Goal: Information Seeking & Learning: Find specific fact

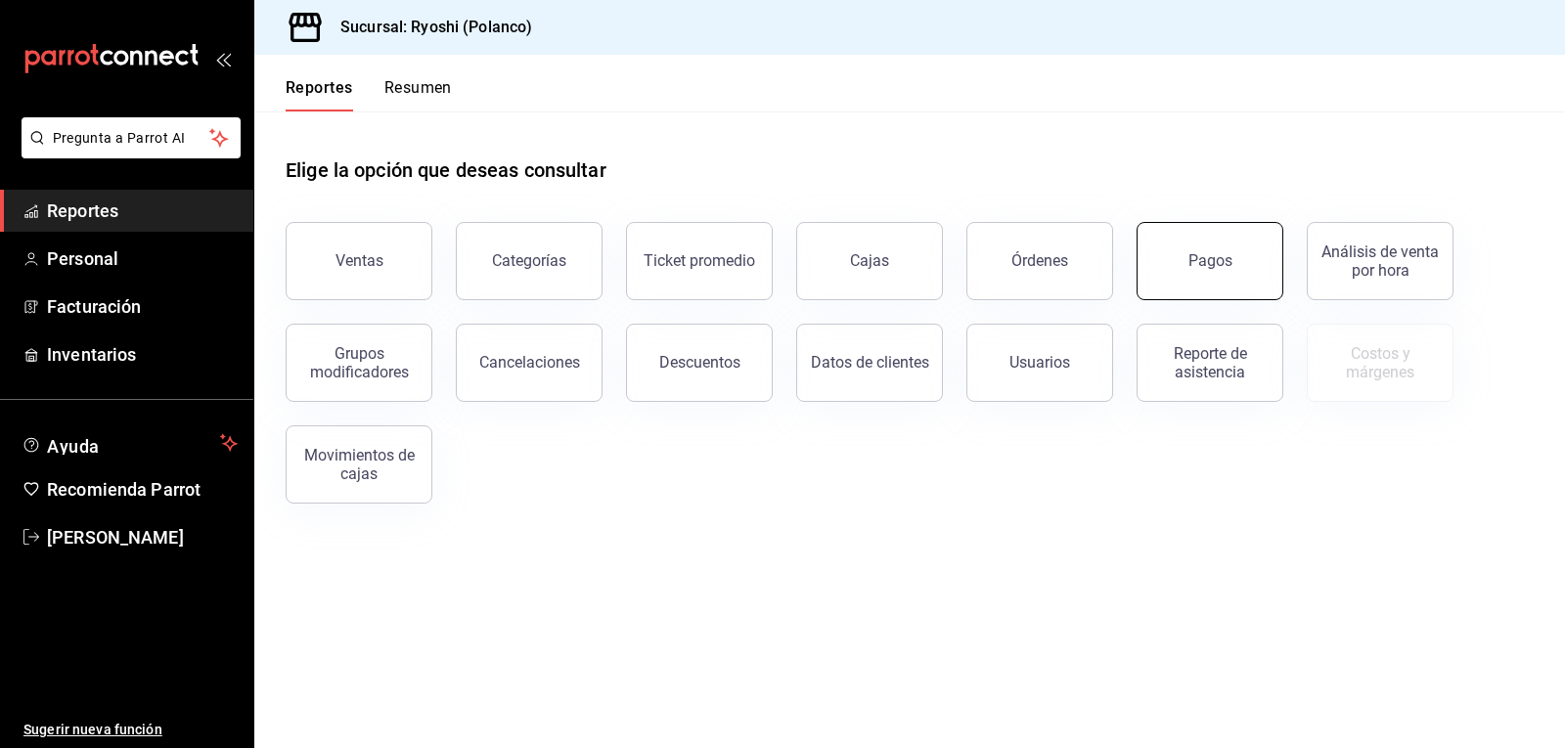
click at [1177, 277] on button "Pagos" at bounding box center [1209, 261] width 147 height 78
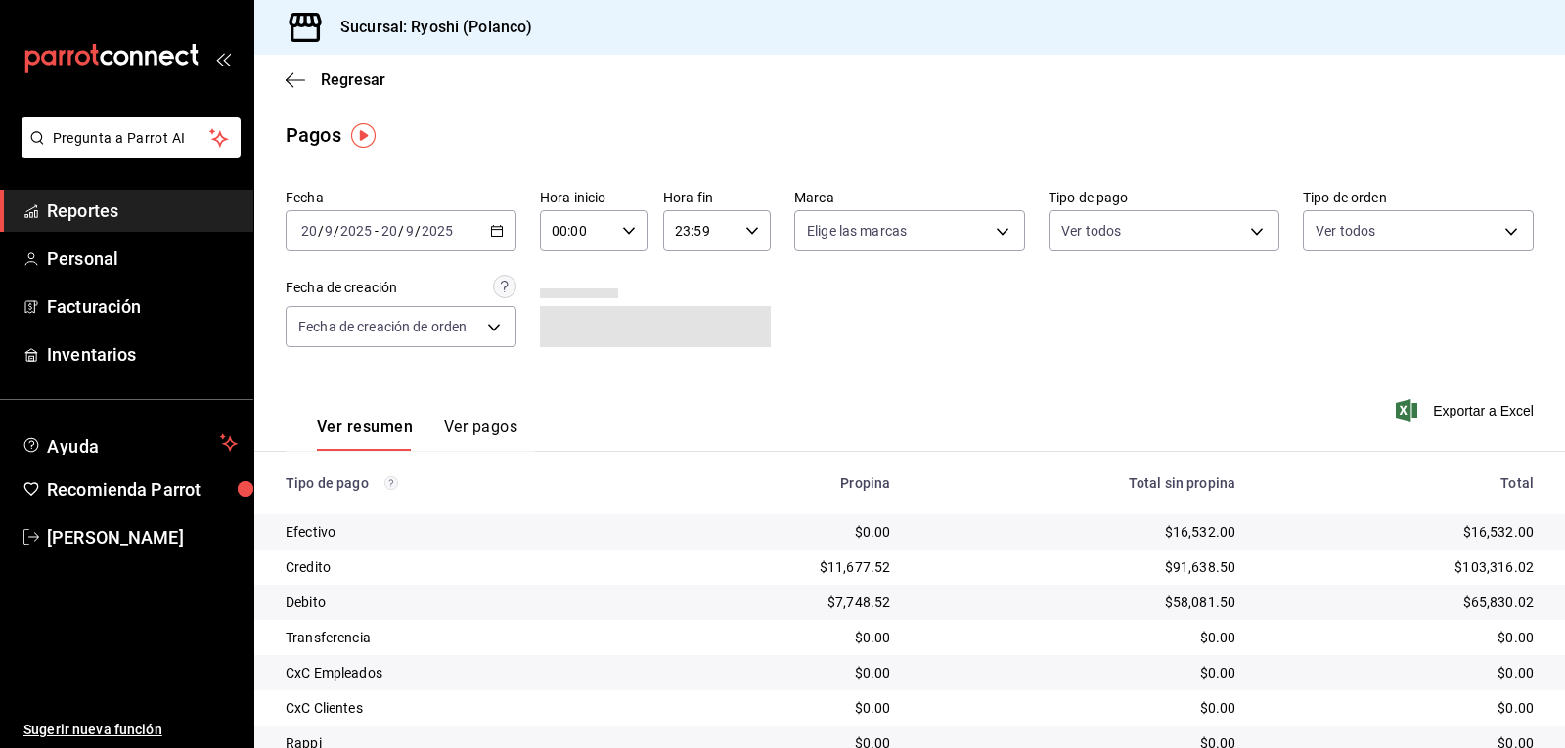
click at [636, 231] on div "00:00 Hora inicio" at bounding box center [594, 230] width 108 height 41
click at [556, 365] on span "06" at bounding box center [564, 367] width 22 height 16
type input "06:00"
click at [1250, 232] on div at bounding box center [782, 374] width 1565 height 748
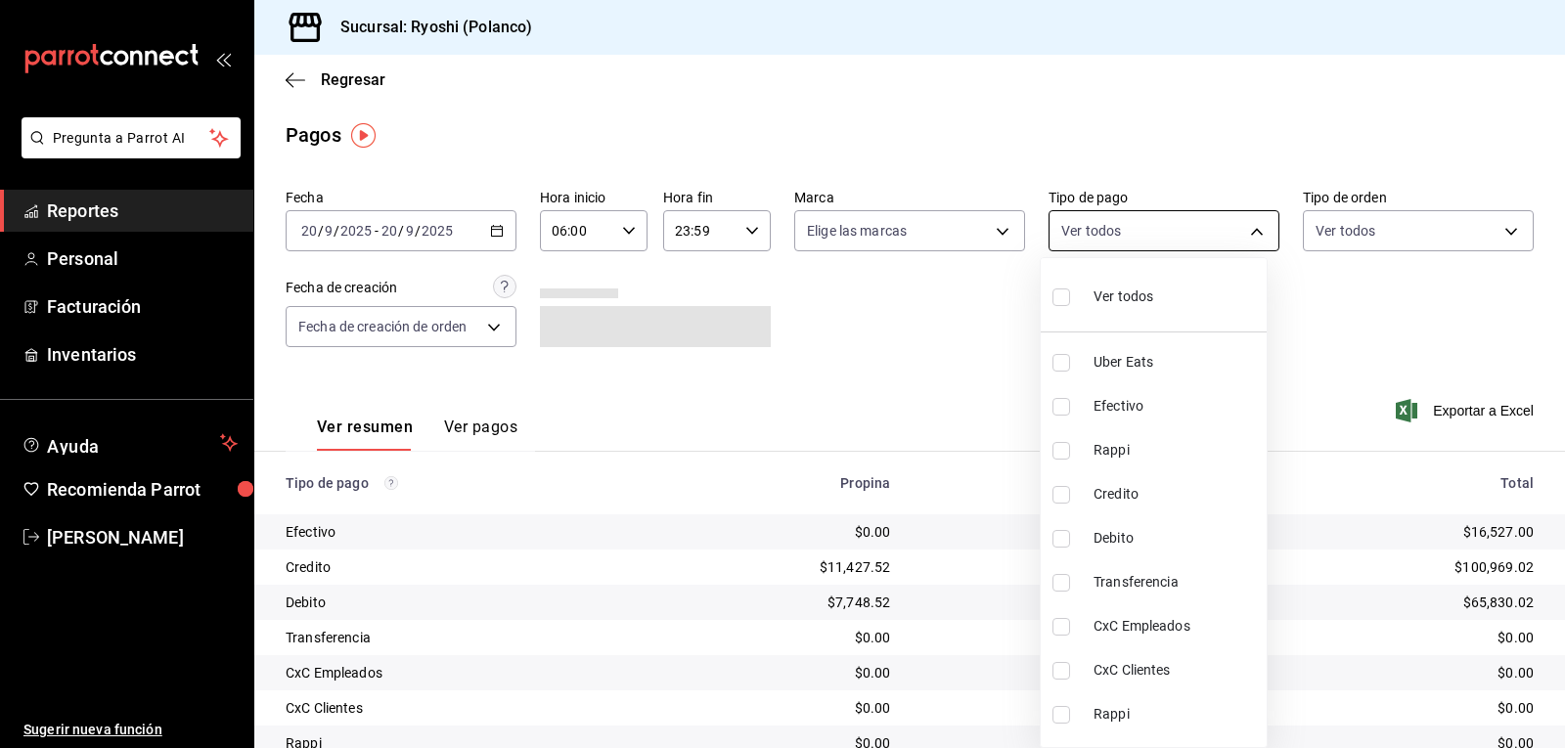
click at [1248, 229] on body "Pregunta a Parrot AI Reportes Personal Facturación Inventarios Ayuda Recomienda…" at bounding box center [782, 374] width 1565 height 748
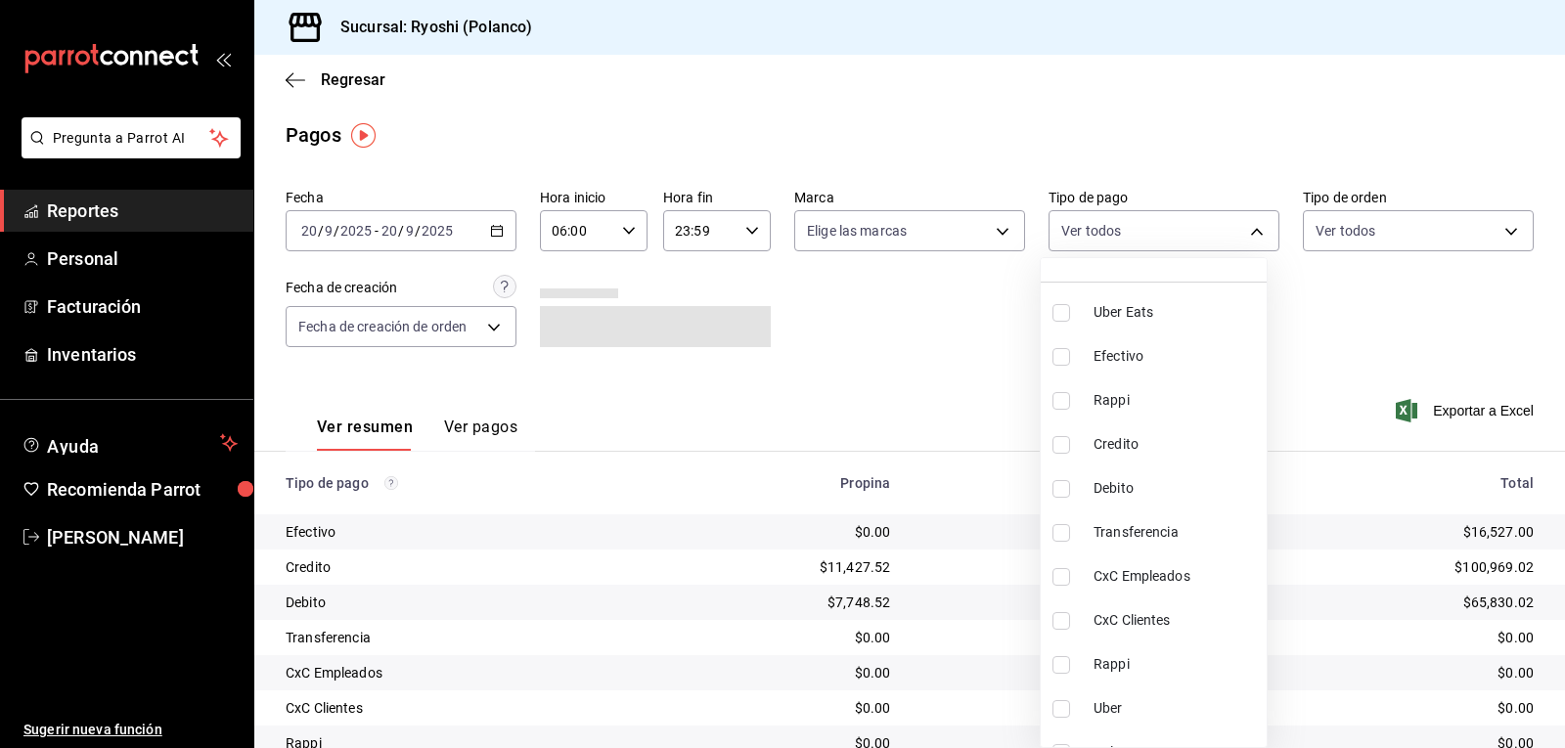
scroll to position [77, 0]
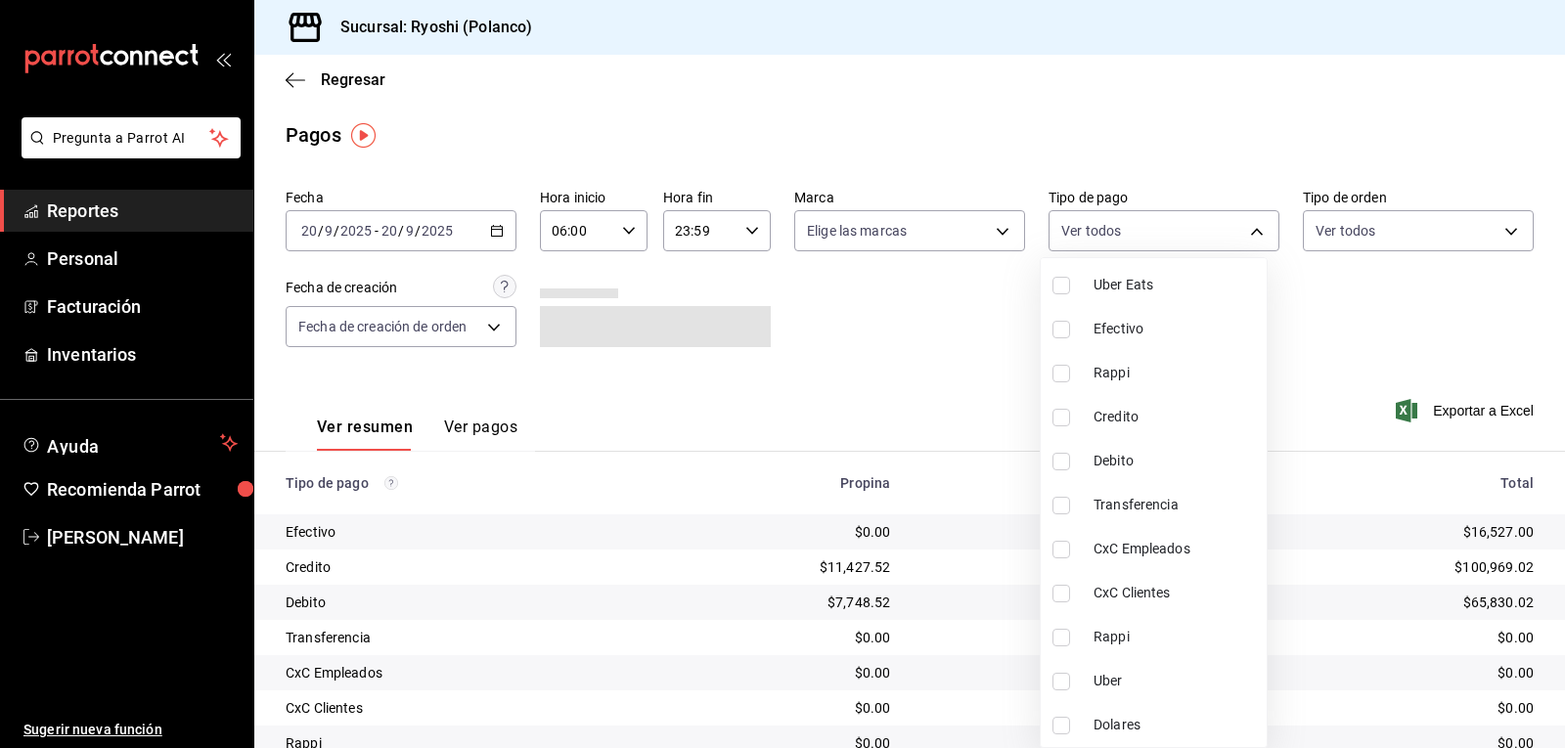
click at [1062, 421] on input "checkbox" at bounding box center [1061, 418] width 18 height 18
checkbox input "true"
type input "9b0685d2-7f5d-4ede-a6b4-58a2ffcbf3cd"
click at [1055, 465] on input "checkbox" at bounding box center [1061, 462] width 18 height 18
checkbox input "true"
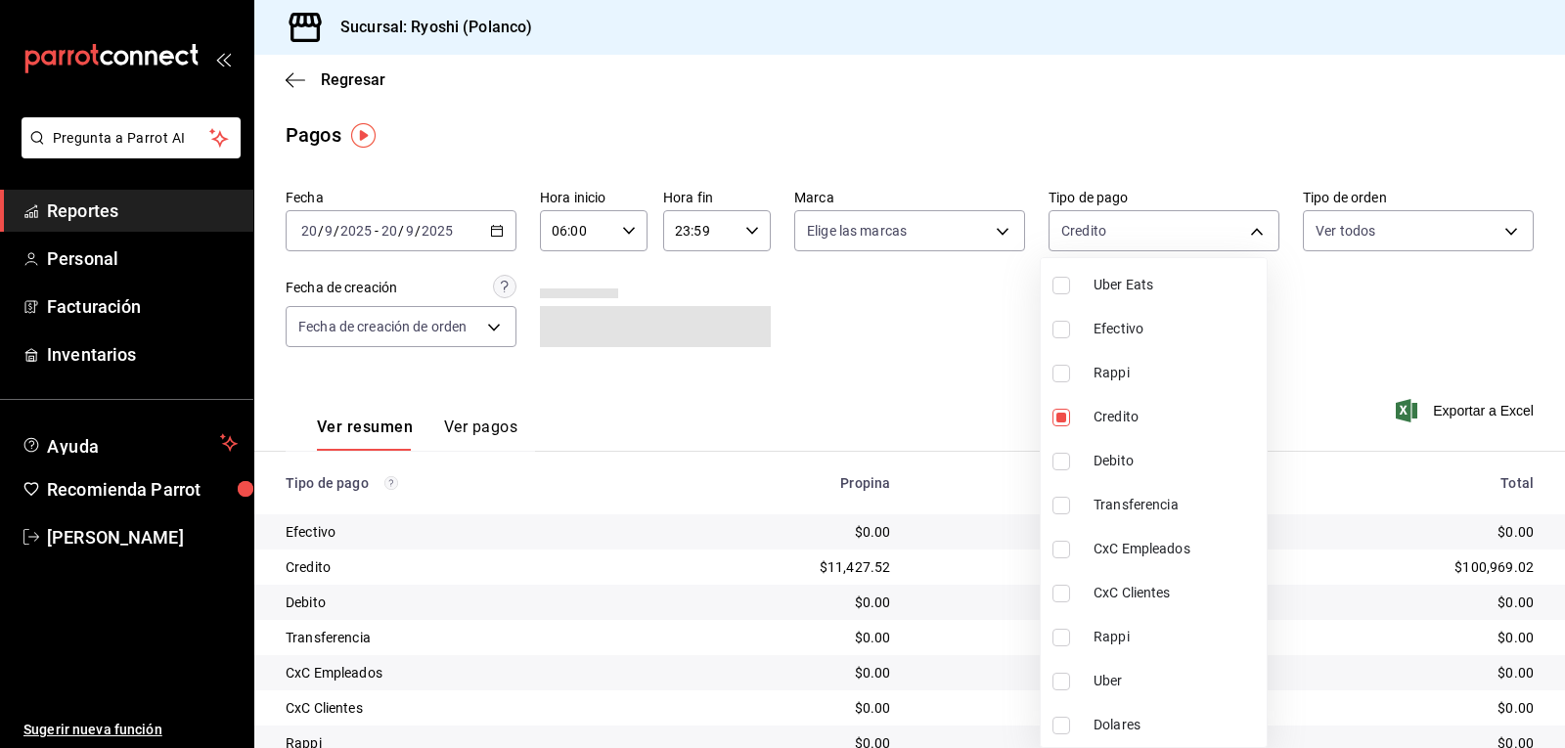
type input "9b0685d2-7f5d-4ede-a6b4-58a2ffcbf3cd,4fc1f123-1106-4d46-a6dc-4994d0550367"
click at [992, 490] on div at bounding box center [782, 374] width 1565 height 748
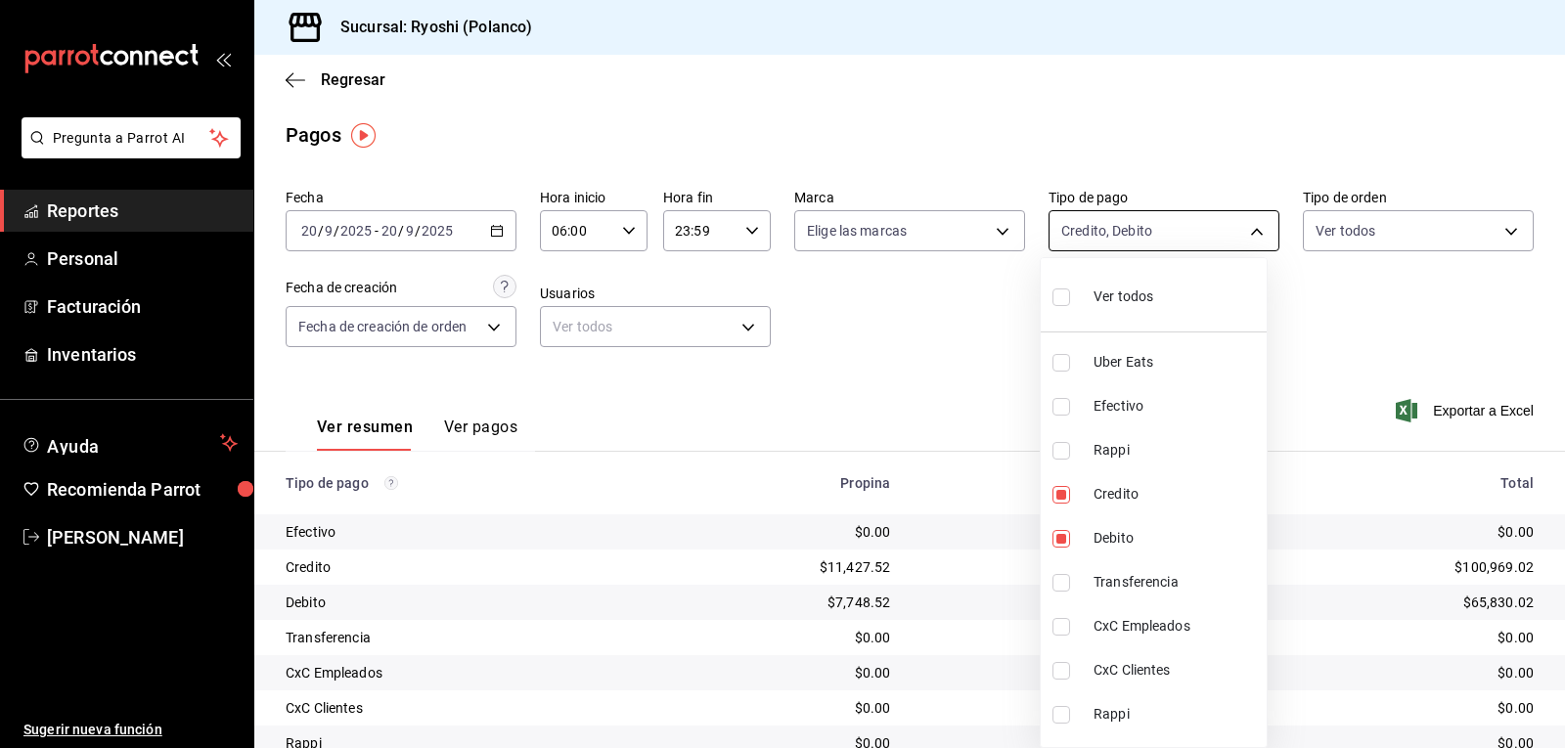
click at [1251, 227] on body "Pregunta a Parrot AI Reportes Personal Facturación Inventarios Ayuda Recomienda…" at bounding box center [782, 374] width 1565 height 748
click at [1060, 295] on input "checkbox" at bounding box center [1061, 297] width 18 height 18
checkbox input "true"
type input "05751dd8-6818-4a8c-b9fb-c7f7071b72fb,789b4605-08e0-4dfe-9865-94468e2c17aa,03400…"
checkbox input "true"
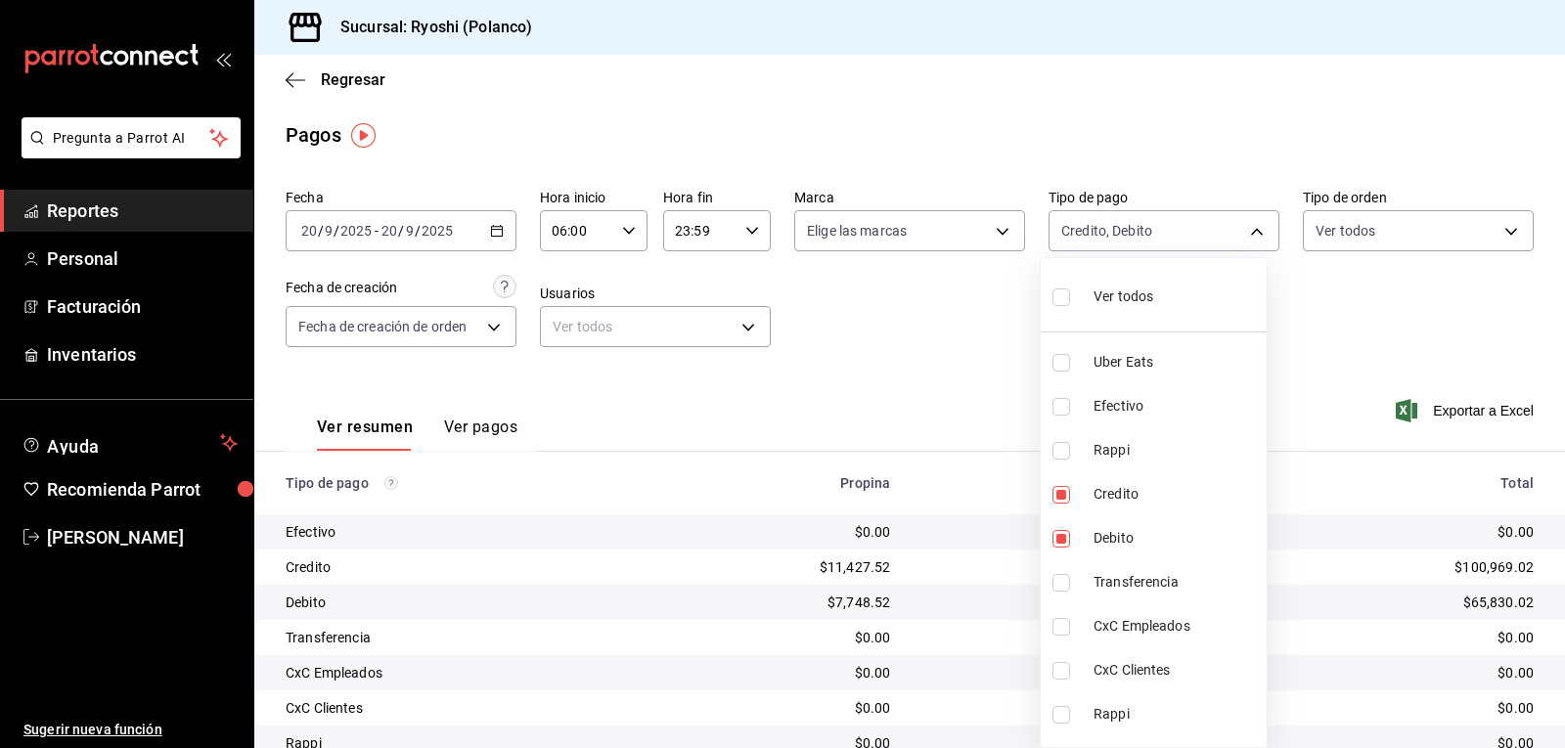
checkbox input "true"
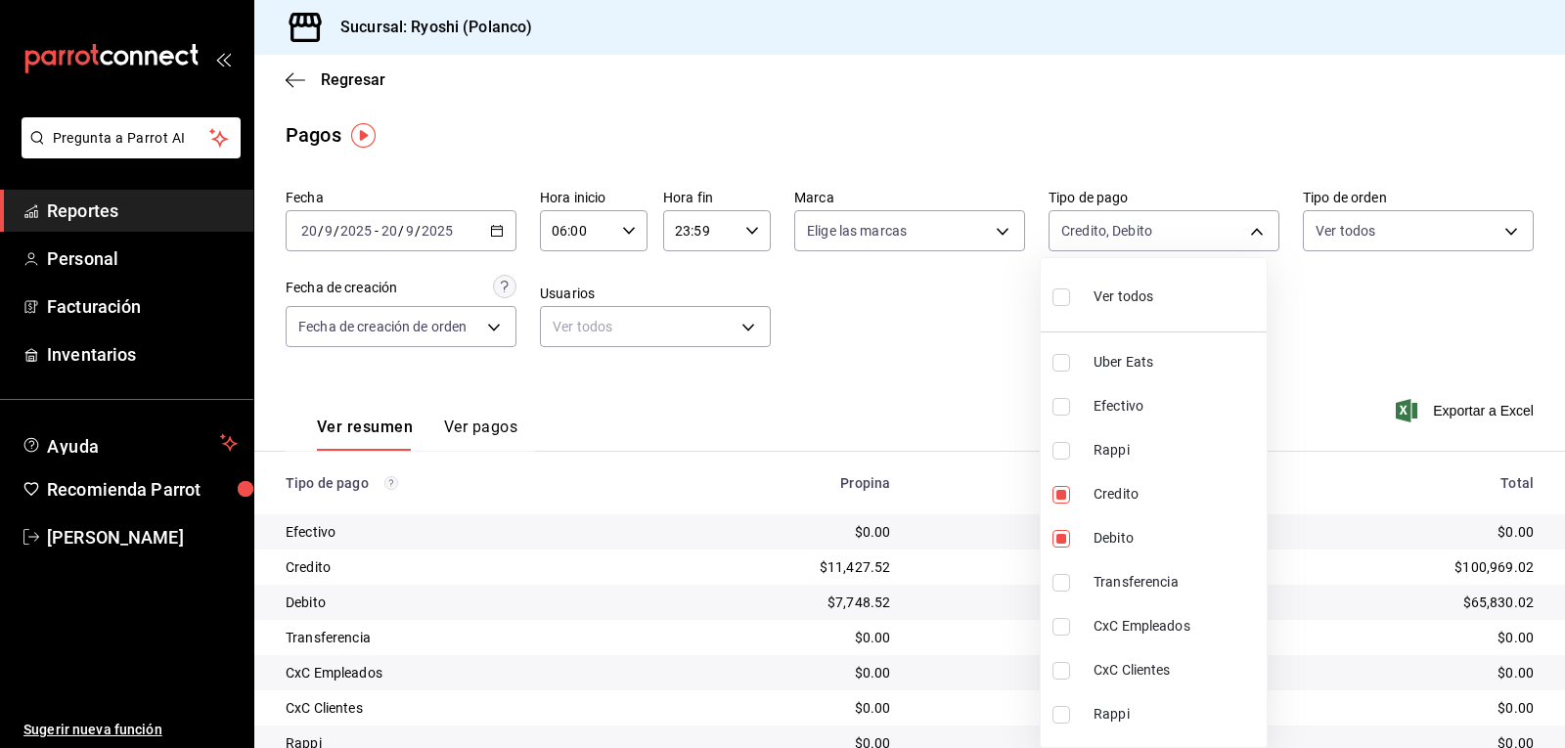
checkbox input "true"
click at [1060, 293] on input "checkbox" at bounding box center [1061, 297] width 18 height 18
checkbox input "false"
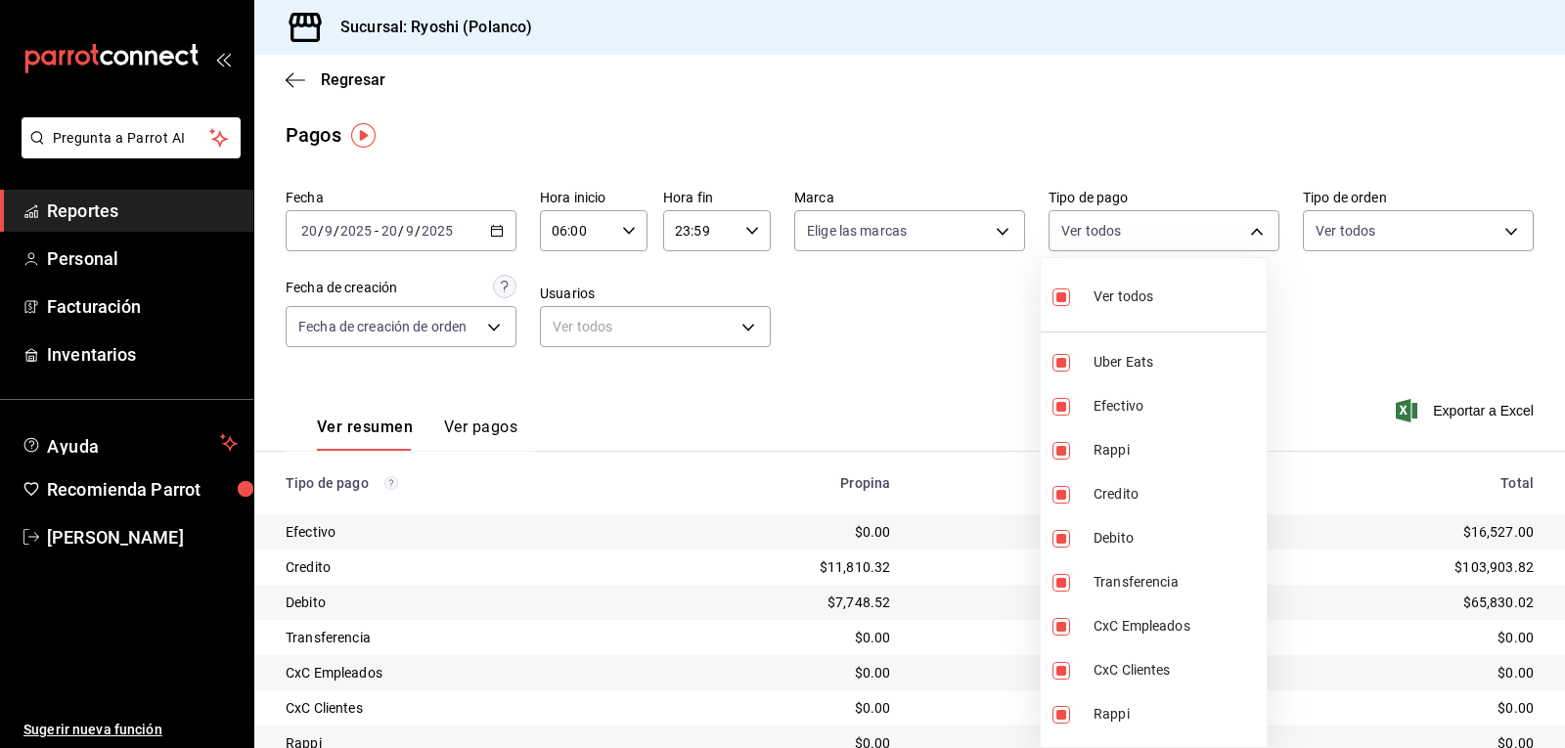
checkbox input "false"
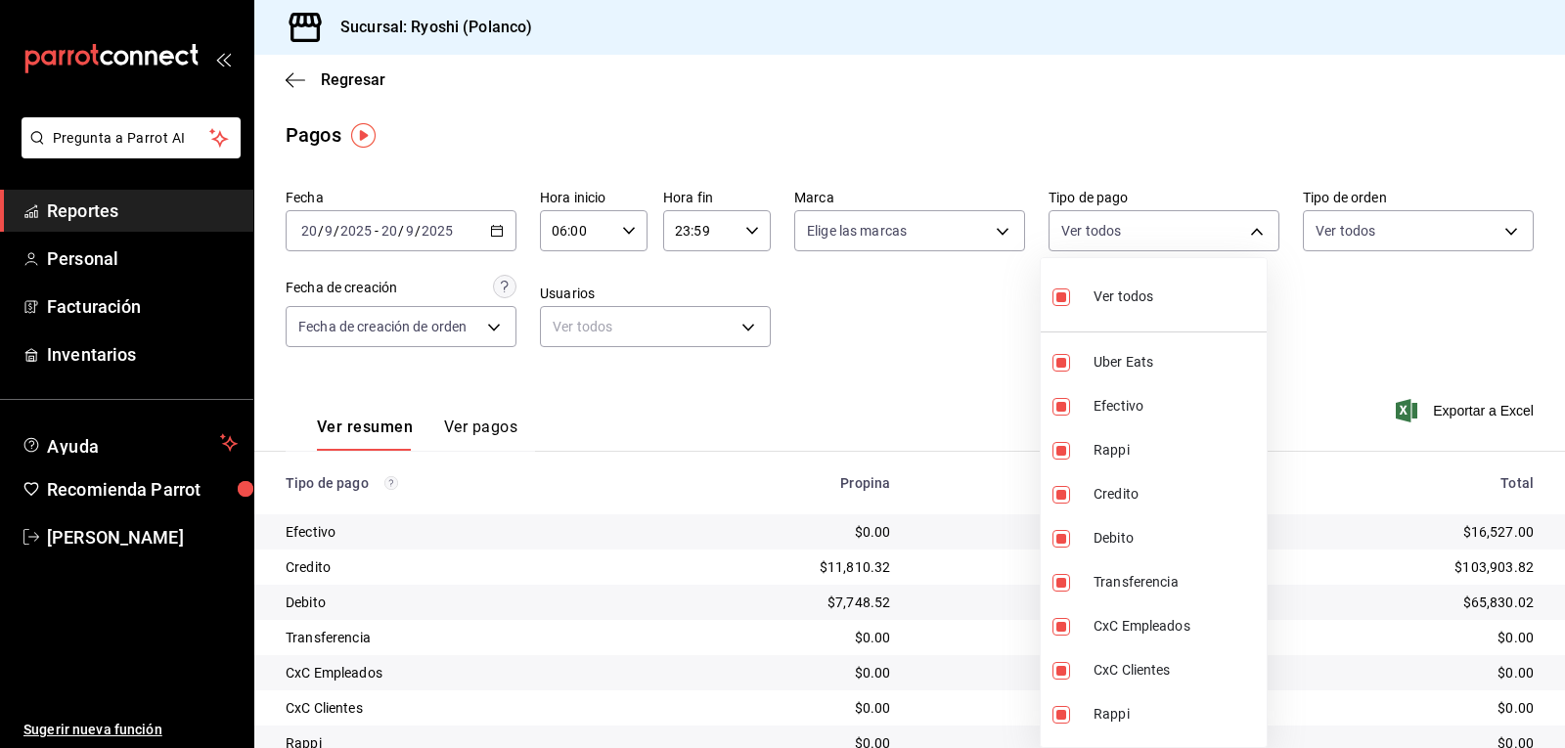
checkbox input "false"
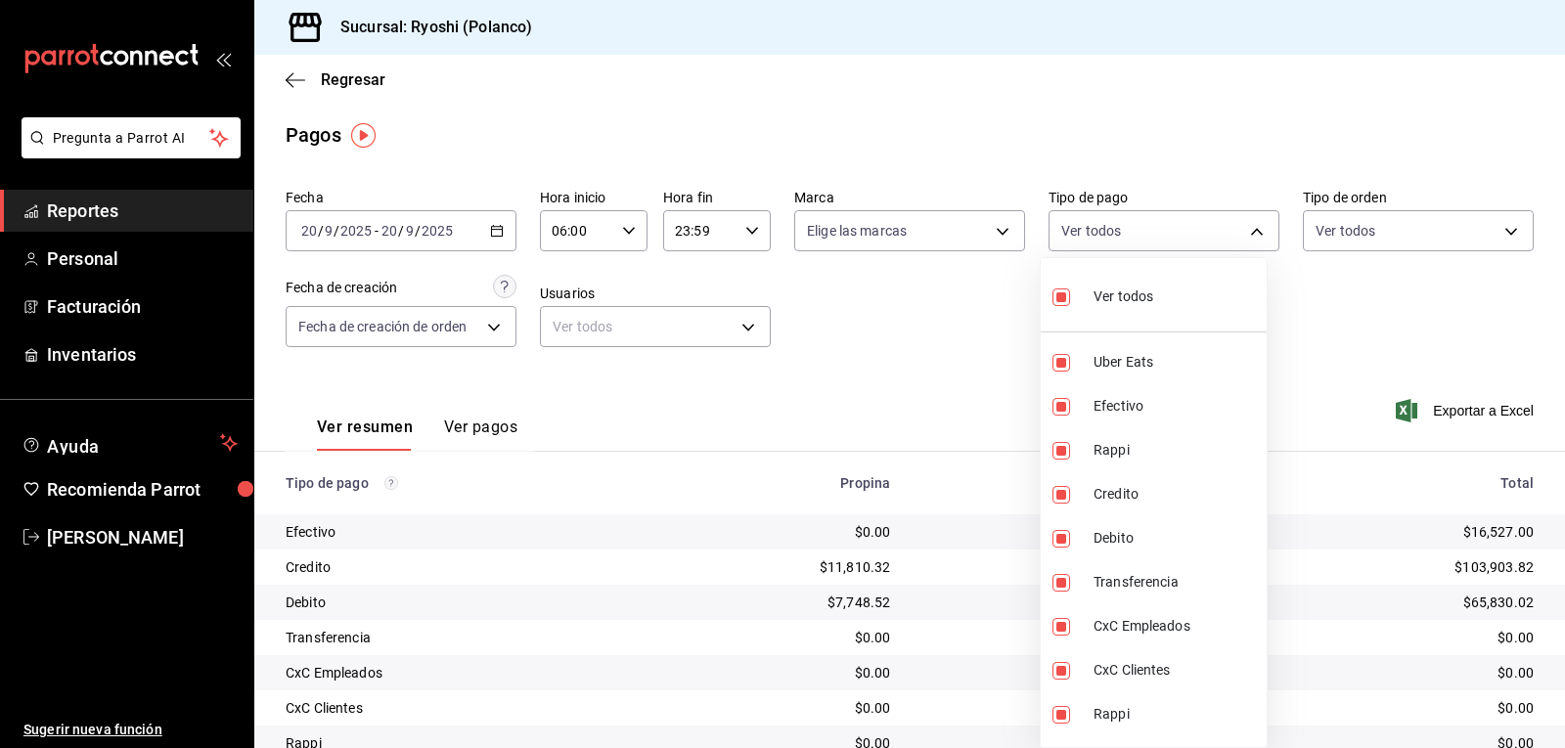
checkbox input "false"
click at [1062, 501] on input "checkbox" at bounding box center [1061, 495] width 18 height 18
checkbox input "true"
type input "9b0685d2-7f5d-4ede-a6b4-58a2ffcbf3cd"
click at [1062, 541] on input "checkbox" at bounding box center [1061, 539] width 18 height 18
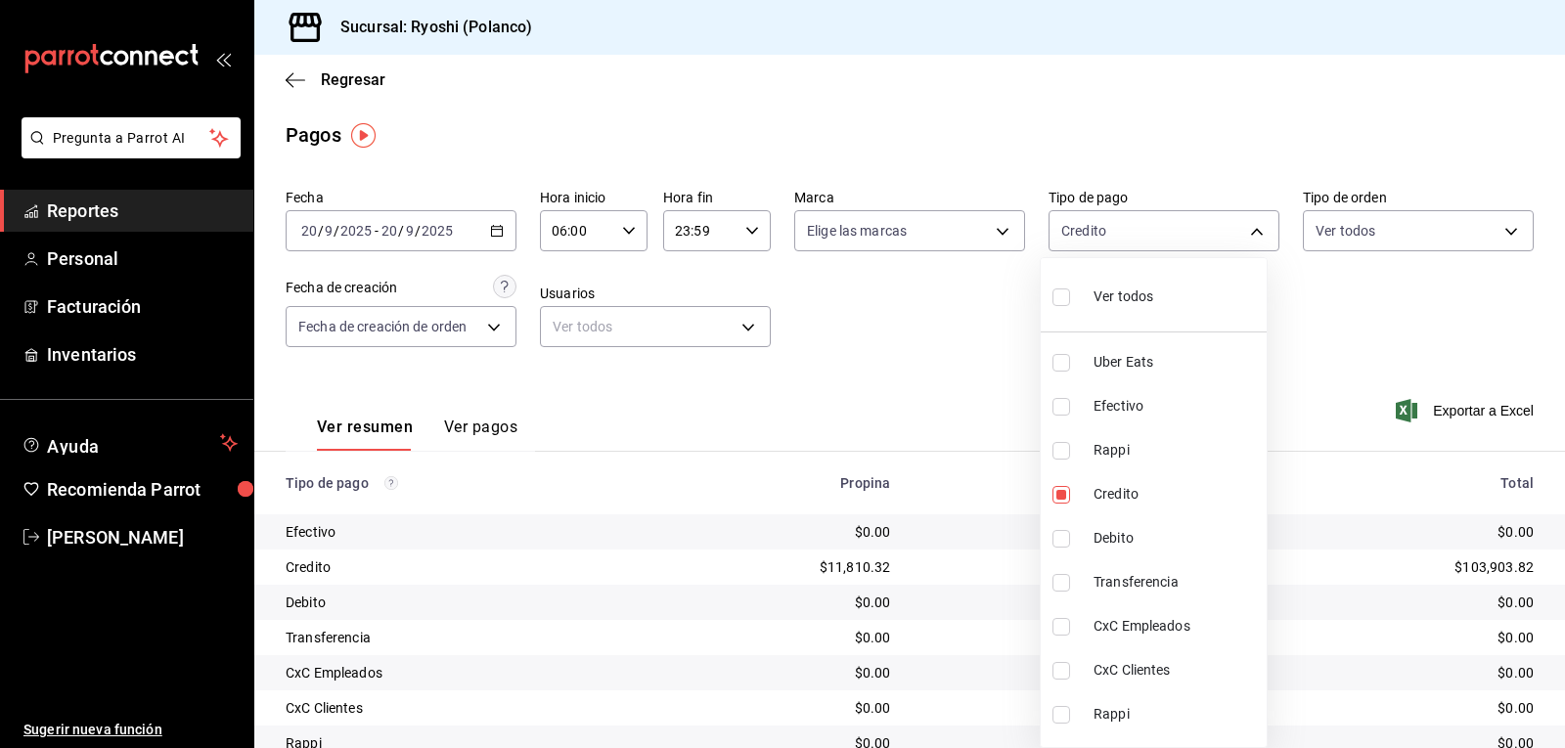
checkbox input "true"
type input "9b0685d2-7f5d-4ede-a6b4-58a2ffcbf3cd,4fc1f123-1106-4d46-a6dc-4994d0550367"
click at [1003, 540] on div at bounding box center [782, 374] width 1565 height 748
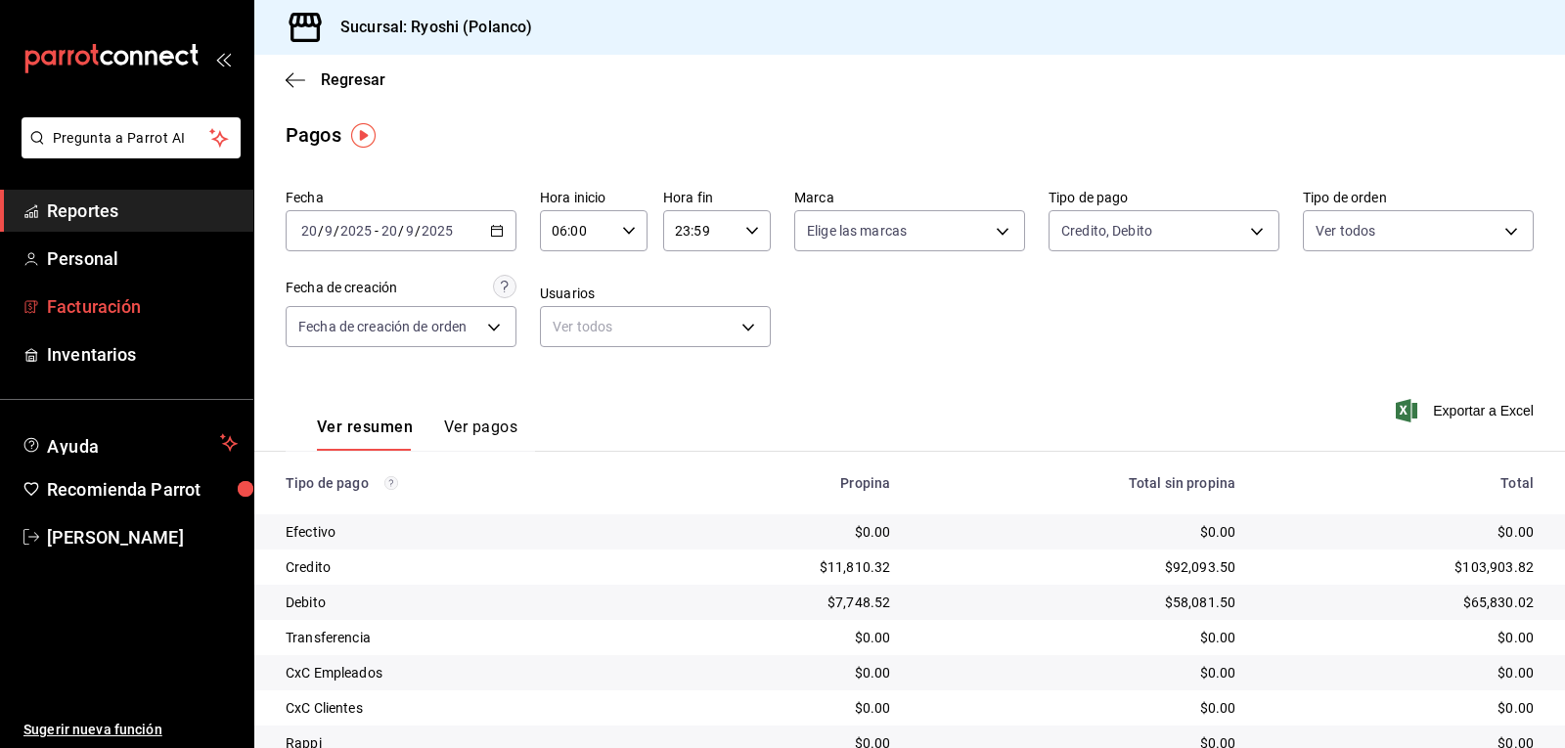
click at [90, 308] on span "Facturación" at bounding box center [142, 306] width 191 height 26
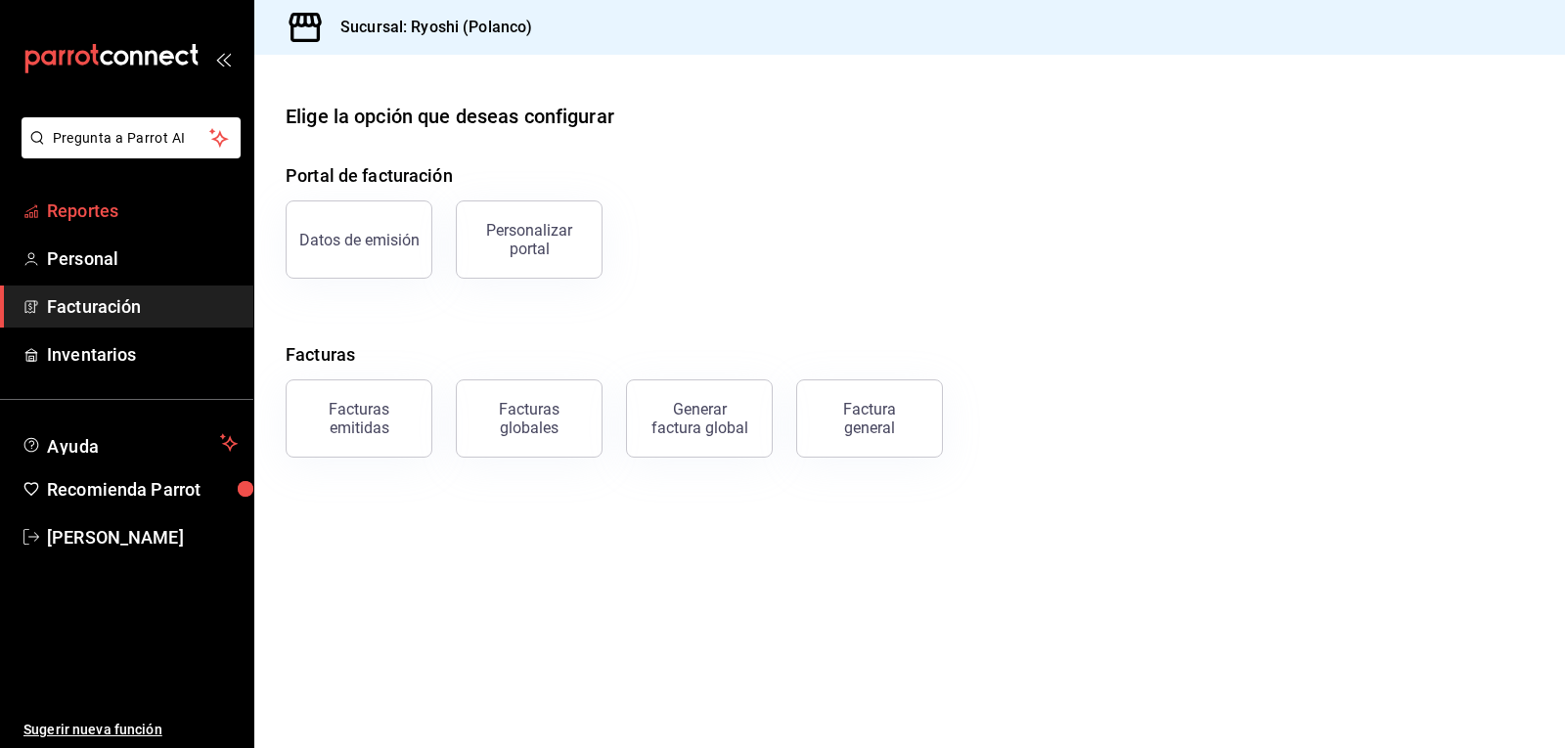
click at [95, 217] on span "Reportes" at bounding box center [142, 211] width 191 height 26
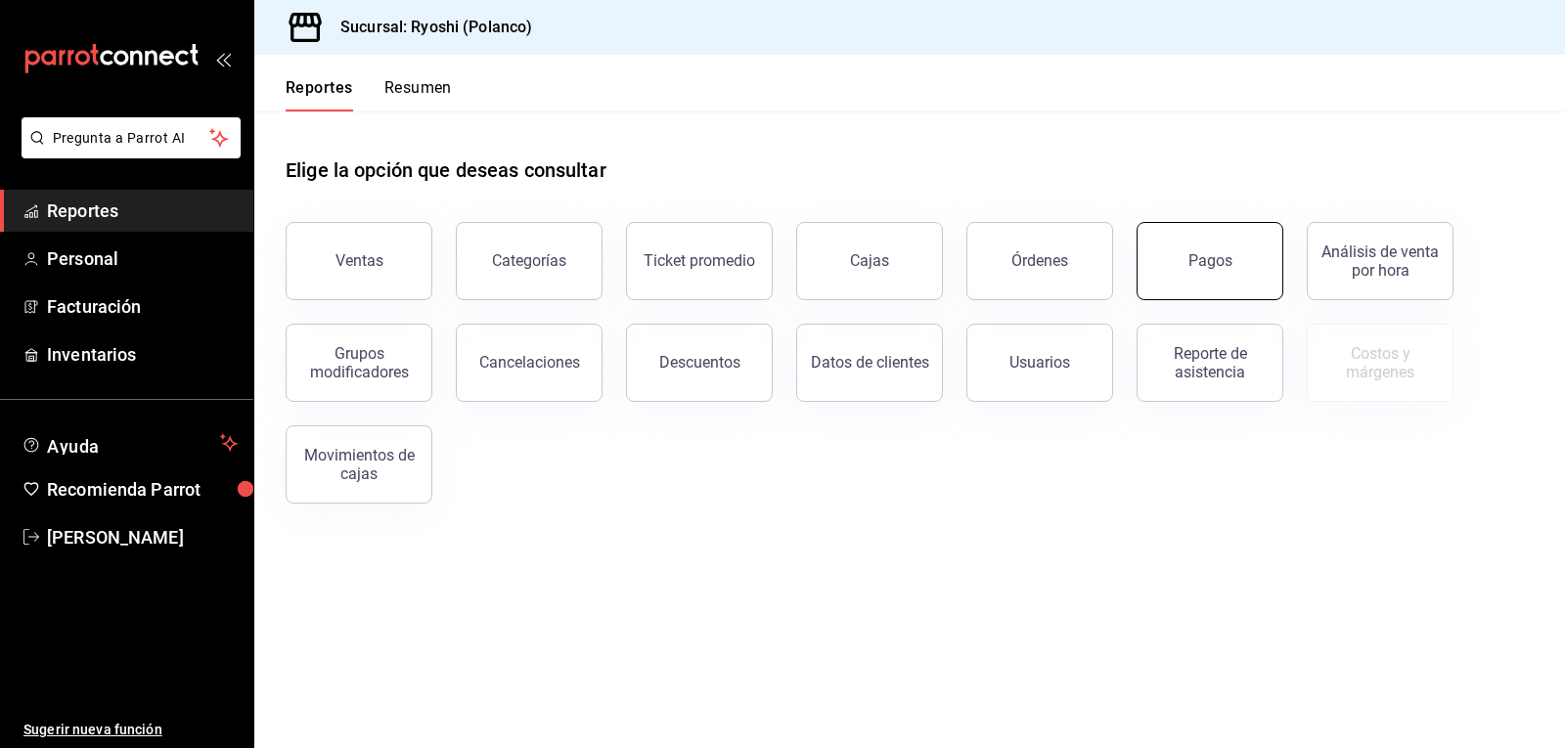
click at [1198, 278] on button "Pagos" at bounding box center [1209, 261] width 147 height 78
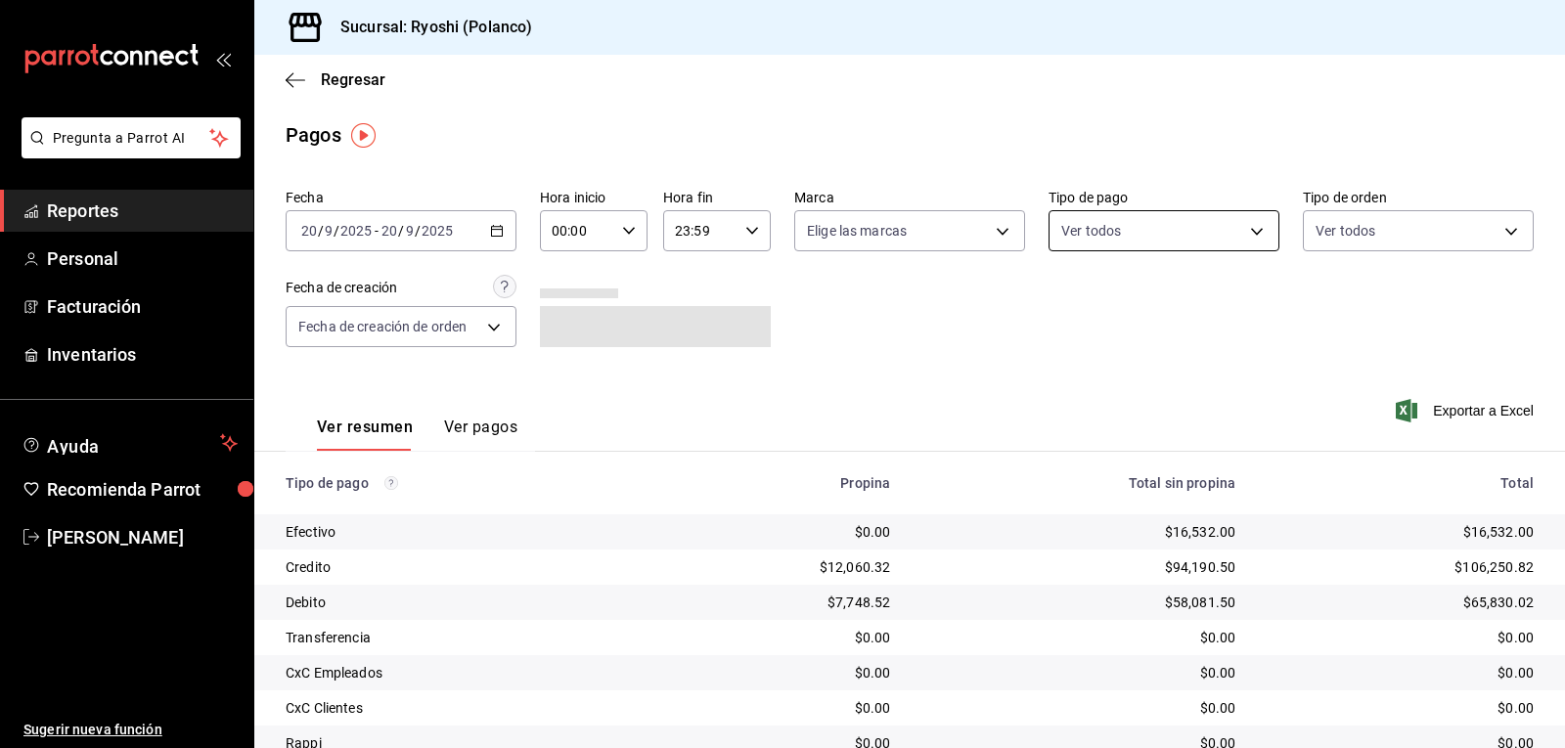
click at [1242, 226] on body "Pregunta a Parrot AI Reportes Personal Facturación Inventarios Ayuda Recomienda…" at bounding box center [782, 374] width 1565 height 748
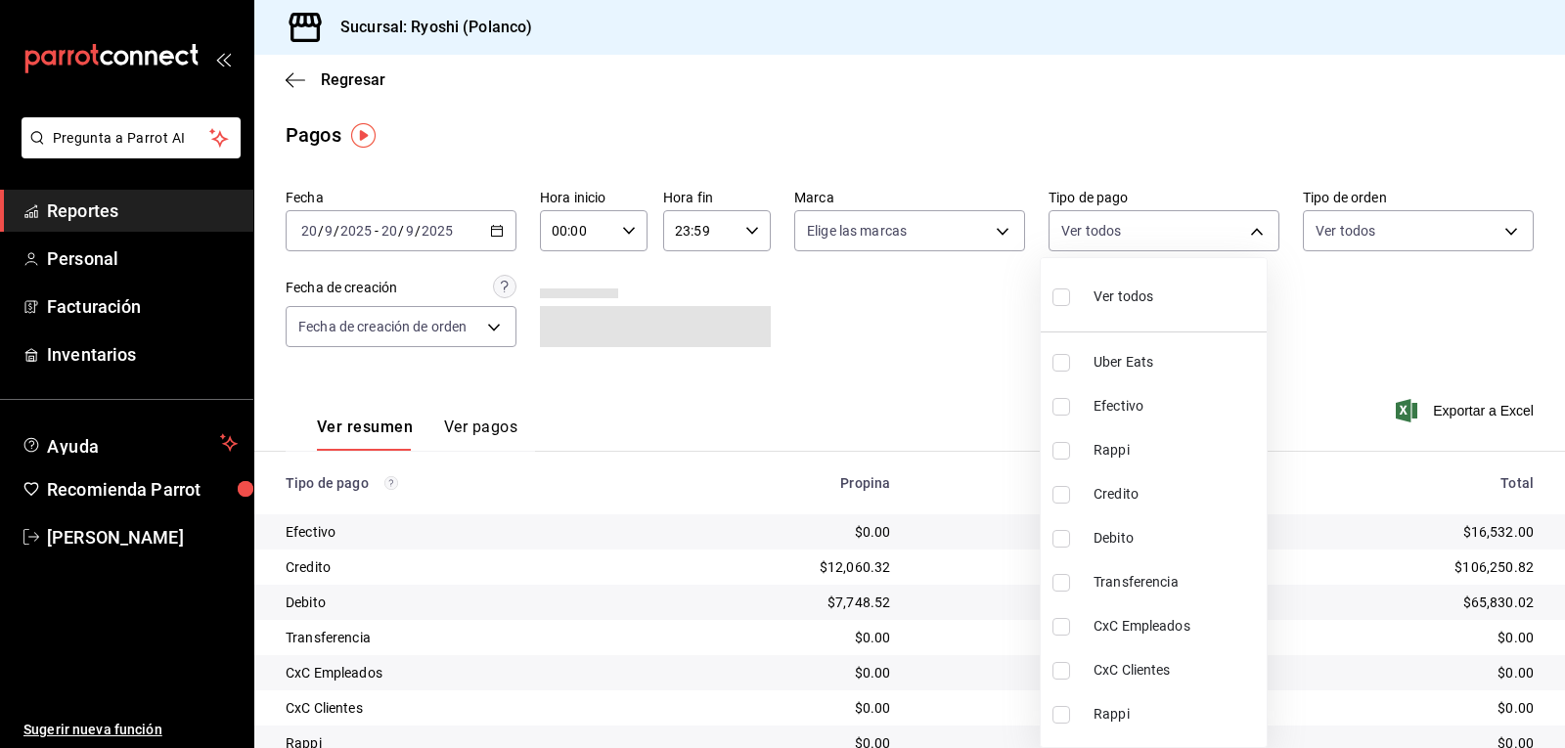
click at [487, 237] on div at bounding box center [782, 374] width 1565 height 748
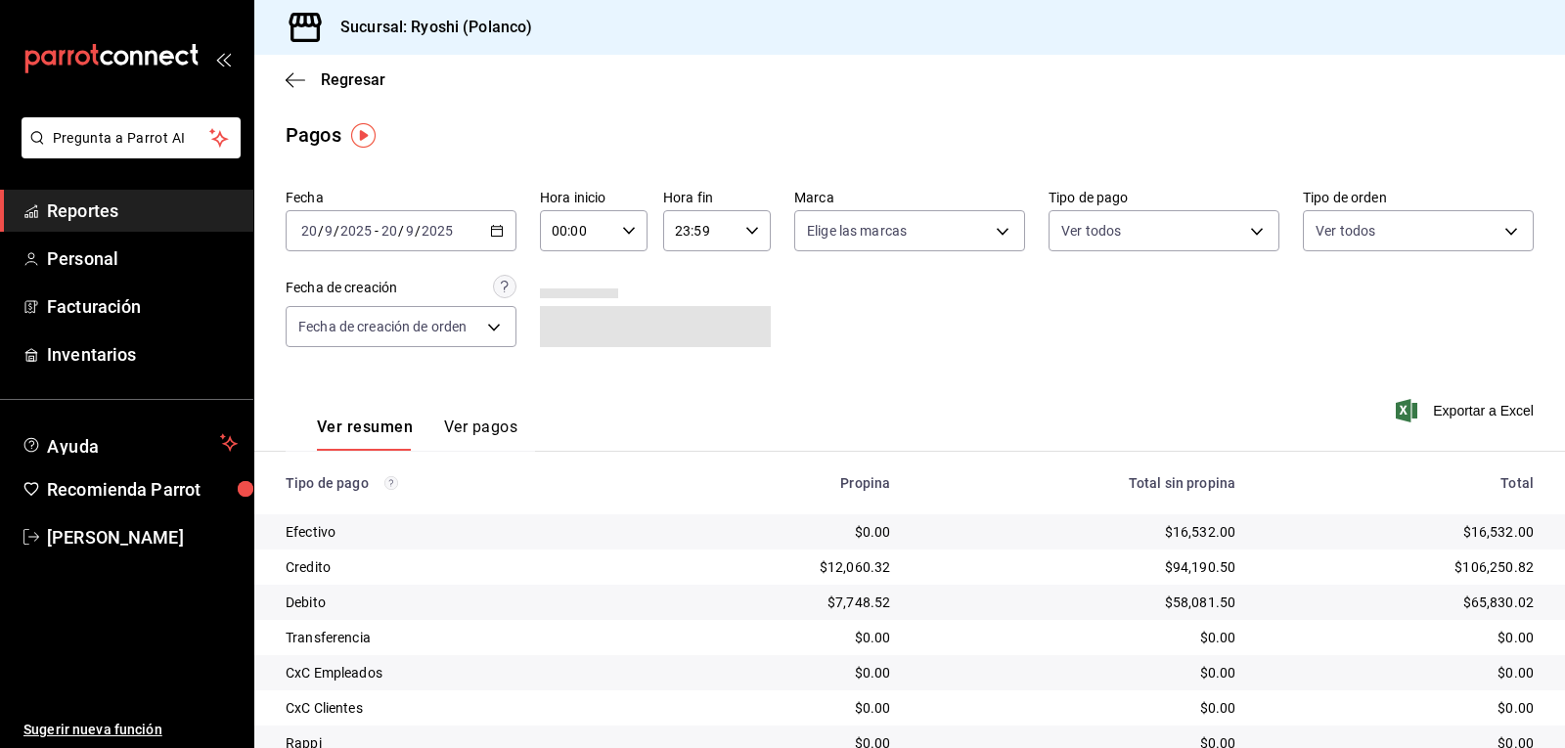
click at [624, 228] on icon "button" at bounding box center [629, 231] width 14 height 14
click at [558, 273] on span "06" at bounding box center [564, 269] width 22 height 16
type input "06:00"
click at [1253, 229] on div at bounding box center [782, 374] width 1565 height 748
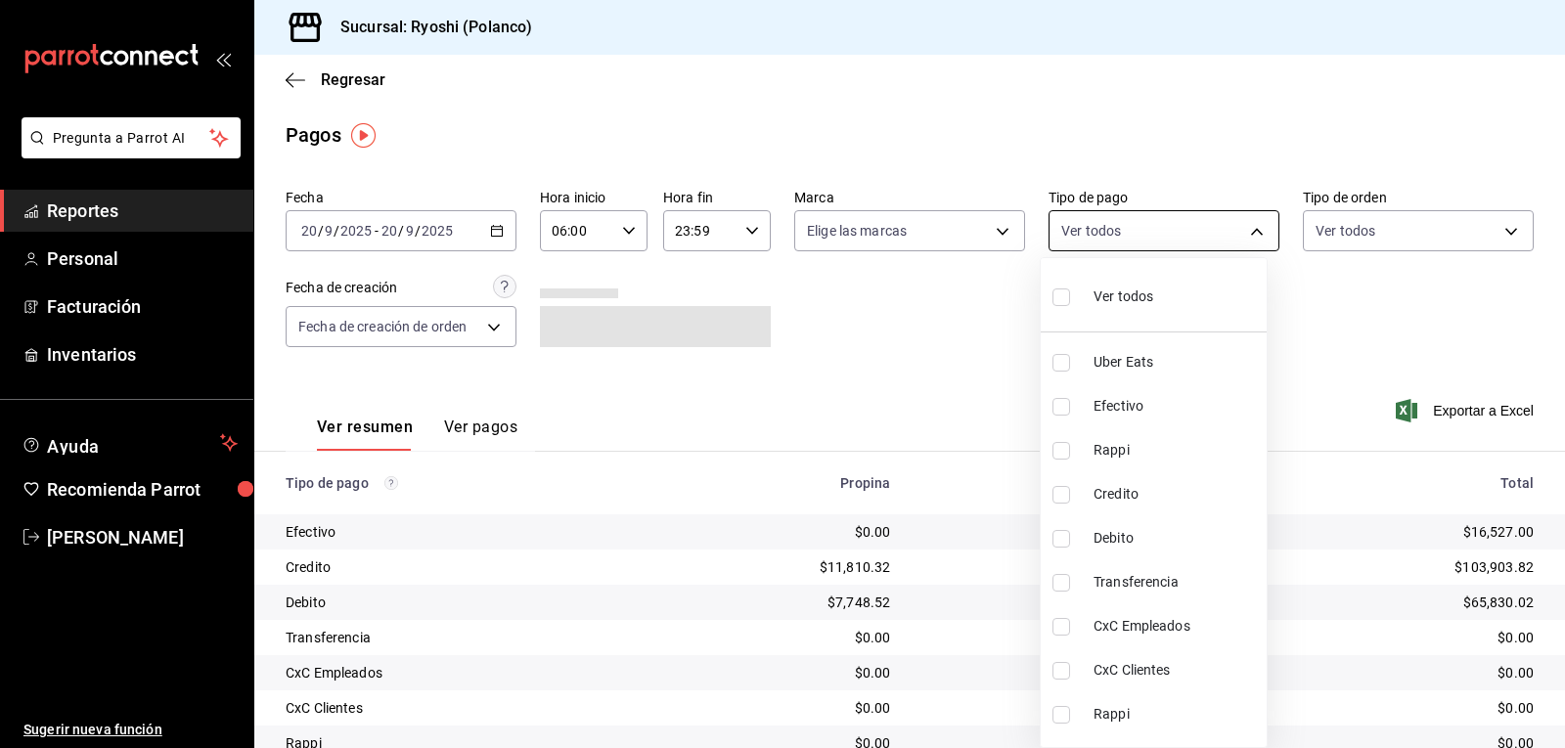
click at [1244, 227] on body "Pregunta a Parrot AI Reportes Personal Facturación Inventarios Ayuda Recomienda…" at bounding box center [782, 374] width 1565 height 748
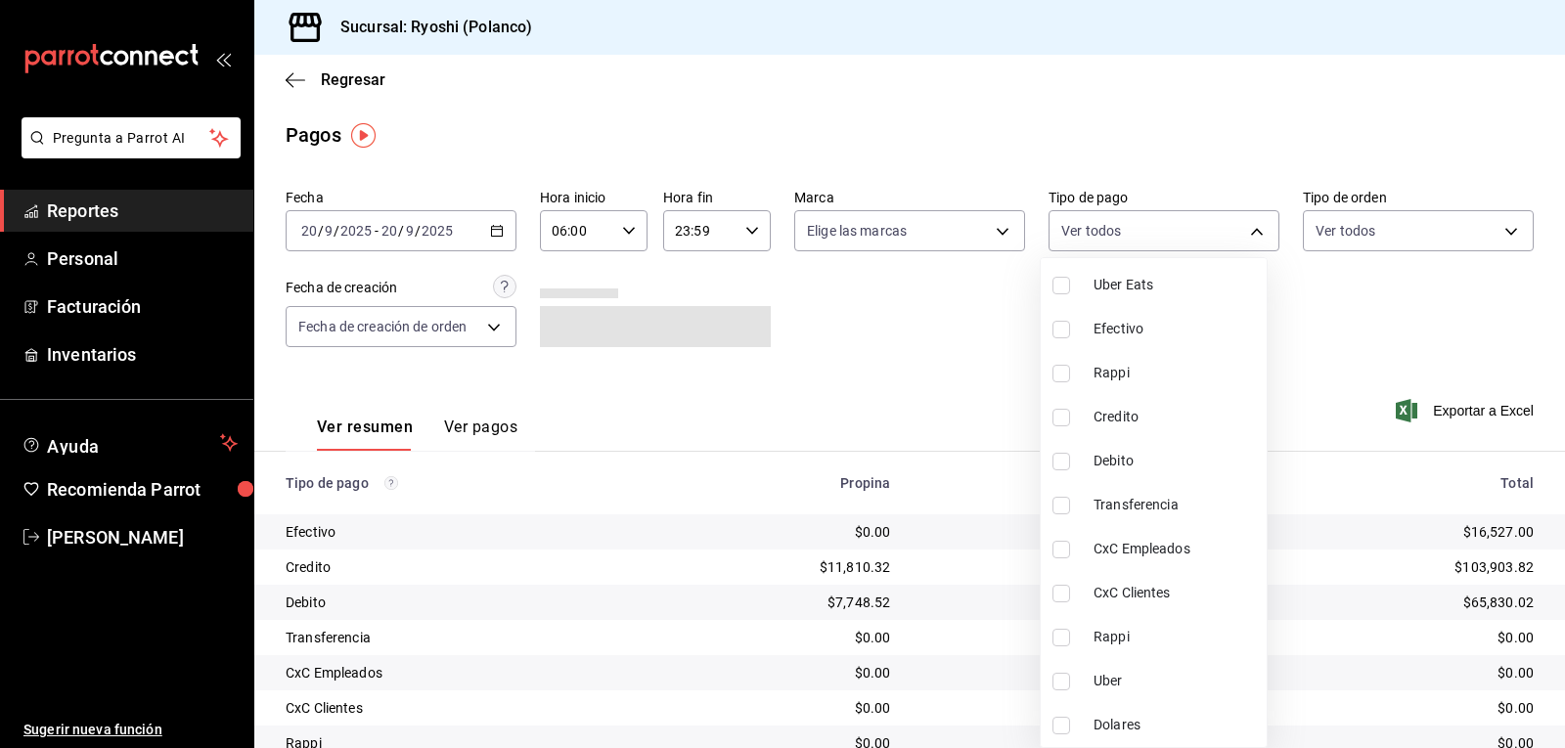
click at [1058, 420] on input "checkbox" at bounding box center [1061, 418] width 18 height 18
checkbox input "true"
type input "9b0685d2-7f5d-4ede-a6b4-58a2ffcbf3cd"
click at [1057, 461] on input "checkbox" at bounding box center [1061, 462] width 18 height 18
checkbox input "true"
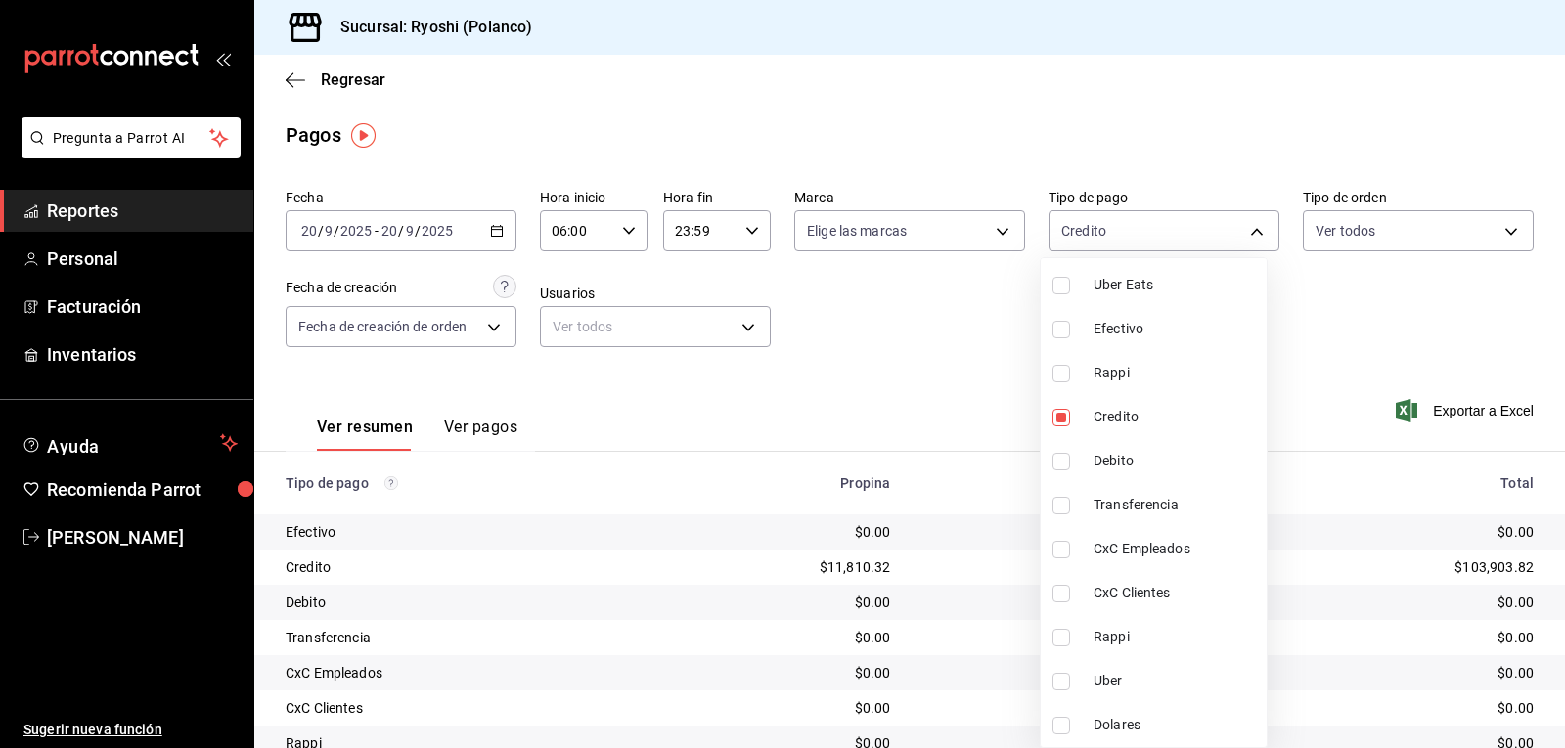
type input "9b0685d2-7f5d-4ede-a6b4-58a2ffcbf3cd,4fc1f123-1106-4d46-a6dc-4994d0550367"
click at [984, 496] on div at bounding box center [782, 374] width 1565 height 748
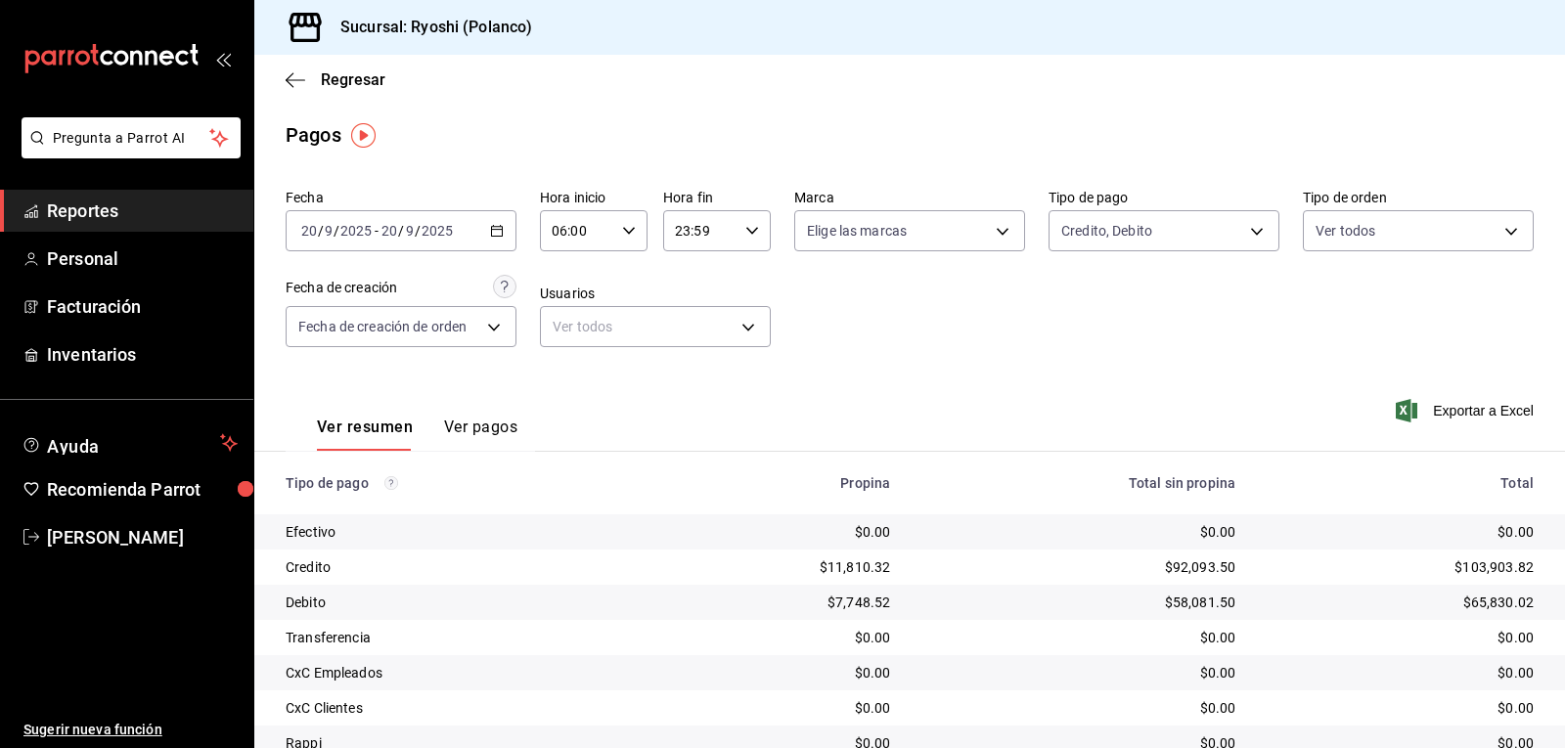
click at [632, 227] on div "06:00 Hora inicio" at bounding box center [594, 230] width 108 height 41
click at [578, 288] on button "06" at bounding box center [564, 280] width 46 height 39
click at [1250, 230] on div at bounding box center [782, 374] width 1565 height 748
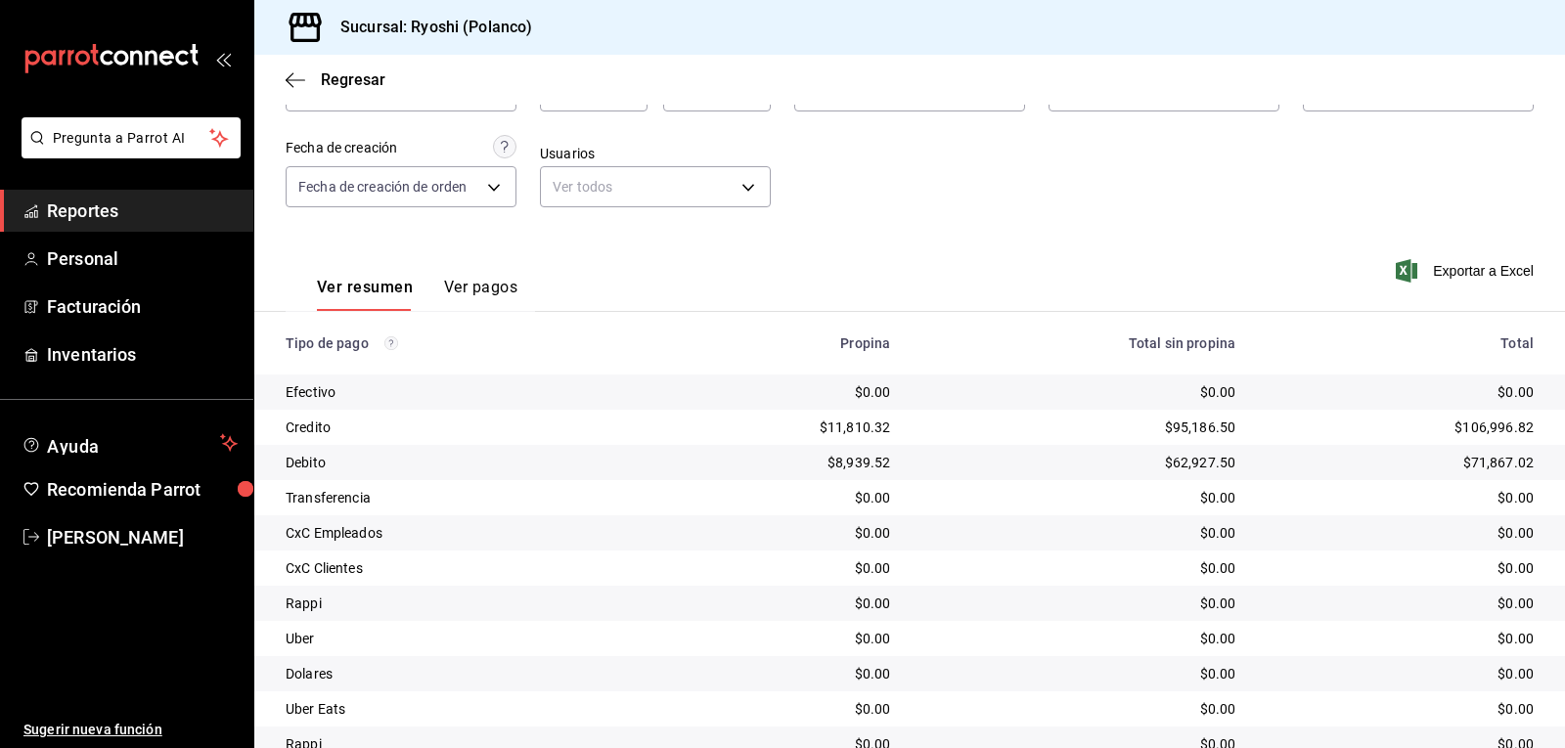
scroll to position [0, 0]
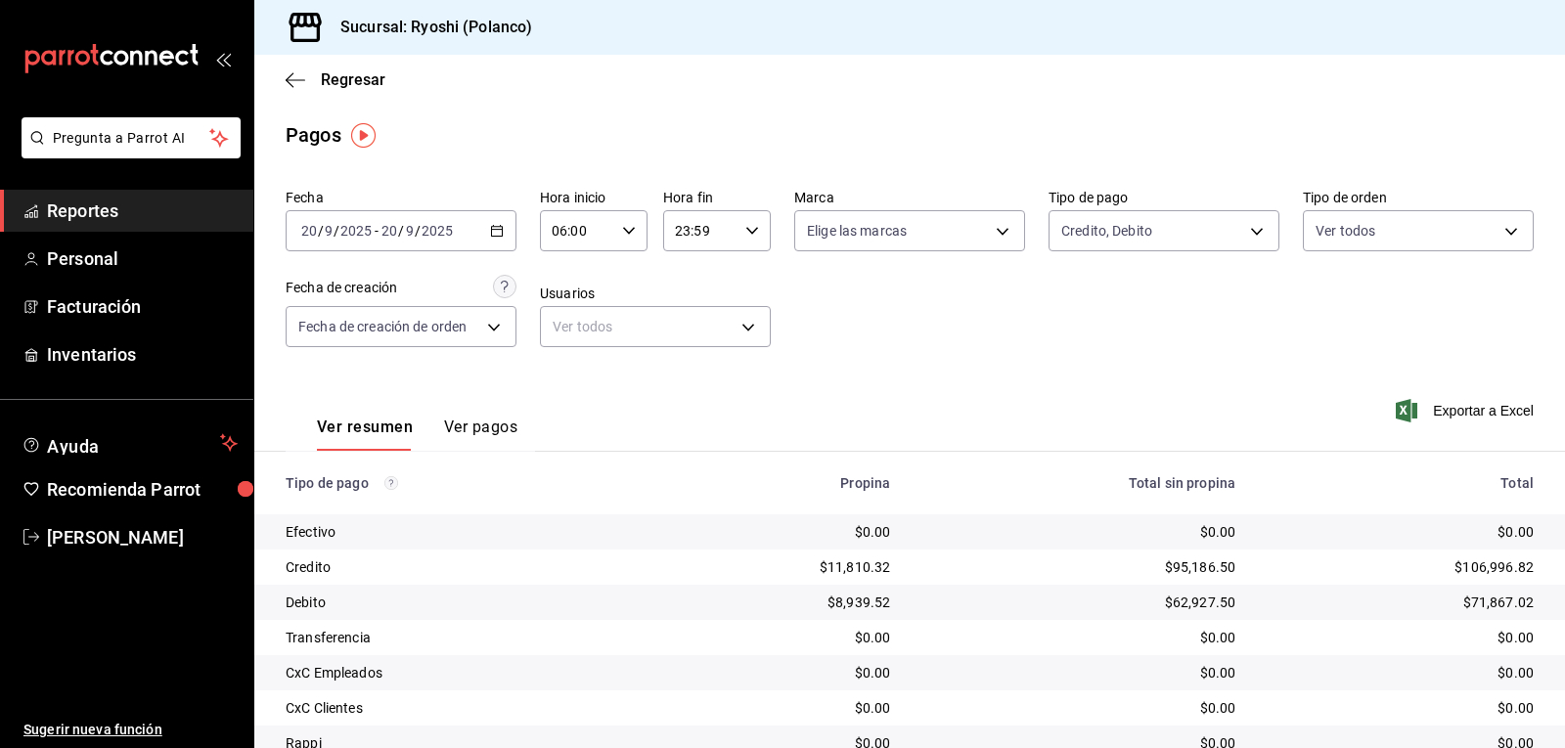
click at [623, 230] on icon "button" at bounding box center [629, 231] width 14 height 14
click at [562, 285] on span "06" at bounding box center [564, 281] width 22 height 16
click at [1238, 223] on div at bounding box center [782, 374] width 1565 height 748
click at [1232, 232] on body "Pregunta a Parrot AI Reportes Personal Facturación Inventarios Ayuda Recomienda…" at bounding box center [782, 374] width 1565 height 748
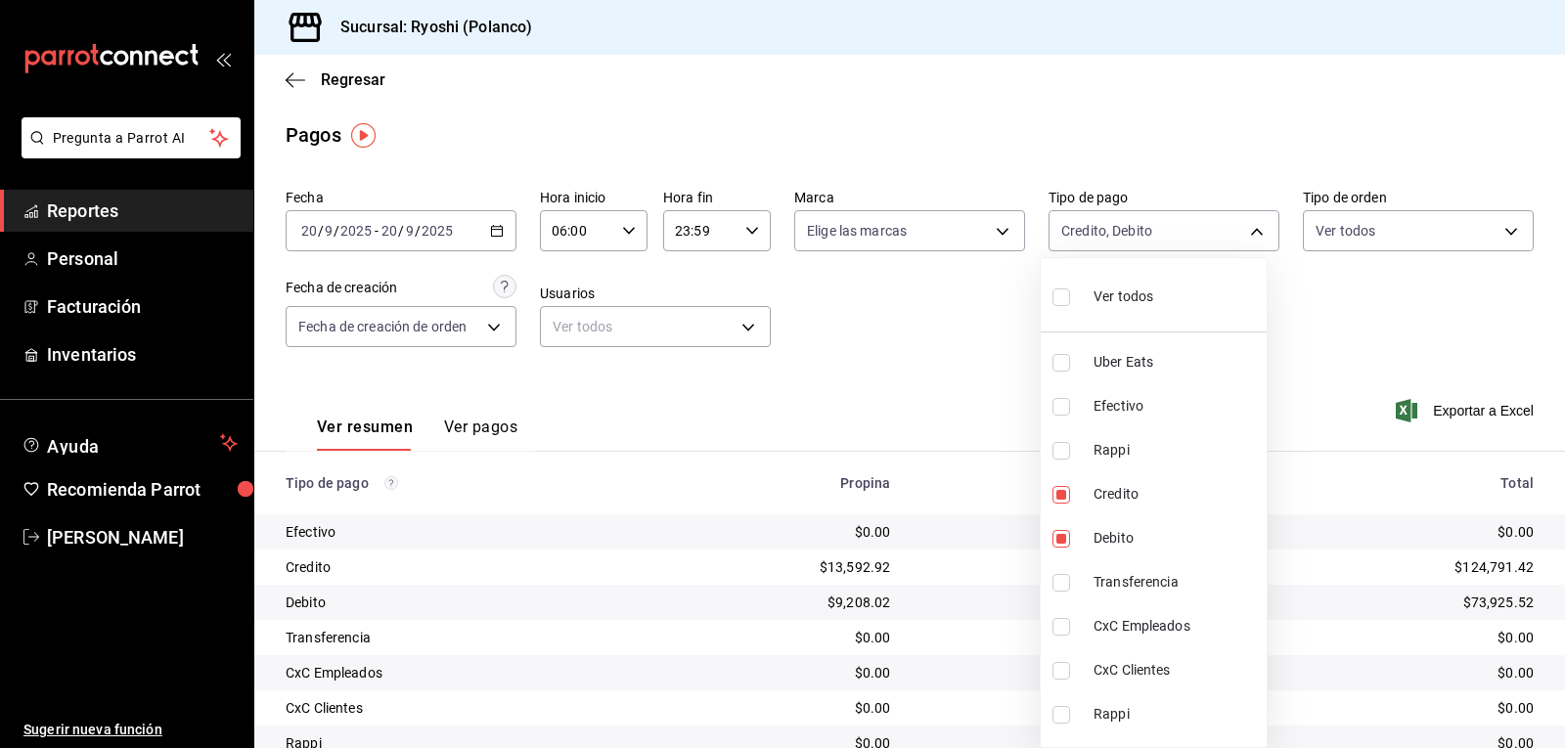
click at [1061, 294] on input "checkbox" at bounding box center [1061, 297] width 18 height 18
checkbox input "true"
type input "05751dd8-6818-4a8c-b9fb-c7f7071b72fb,789b4605-08e0-4dfe-9865-94468e2c17aa,03400…"
checkbox input "true"
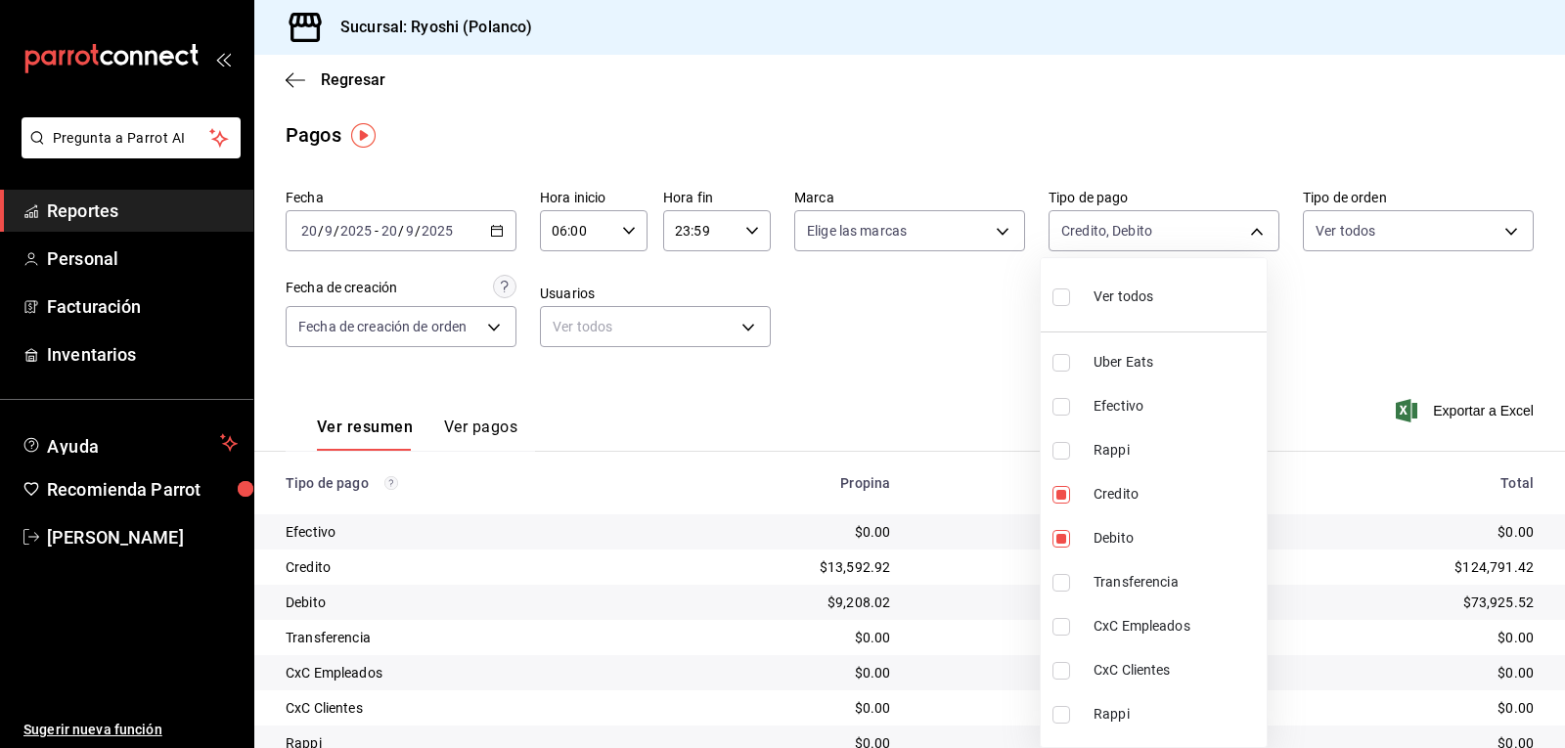
checkbox input "true"
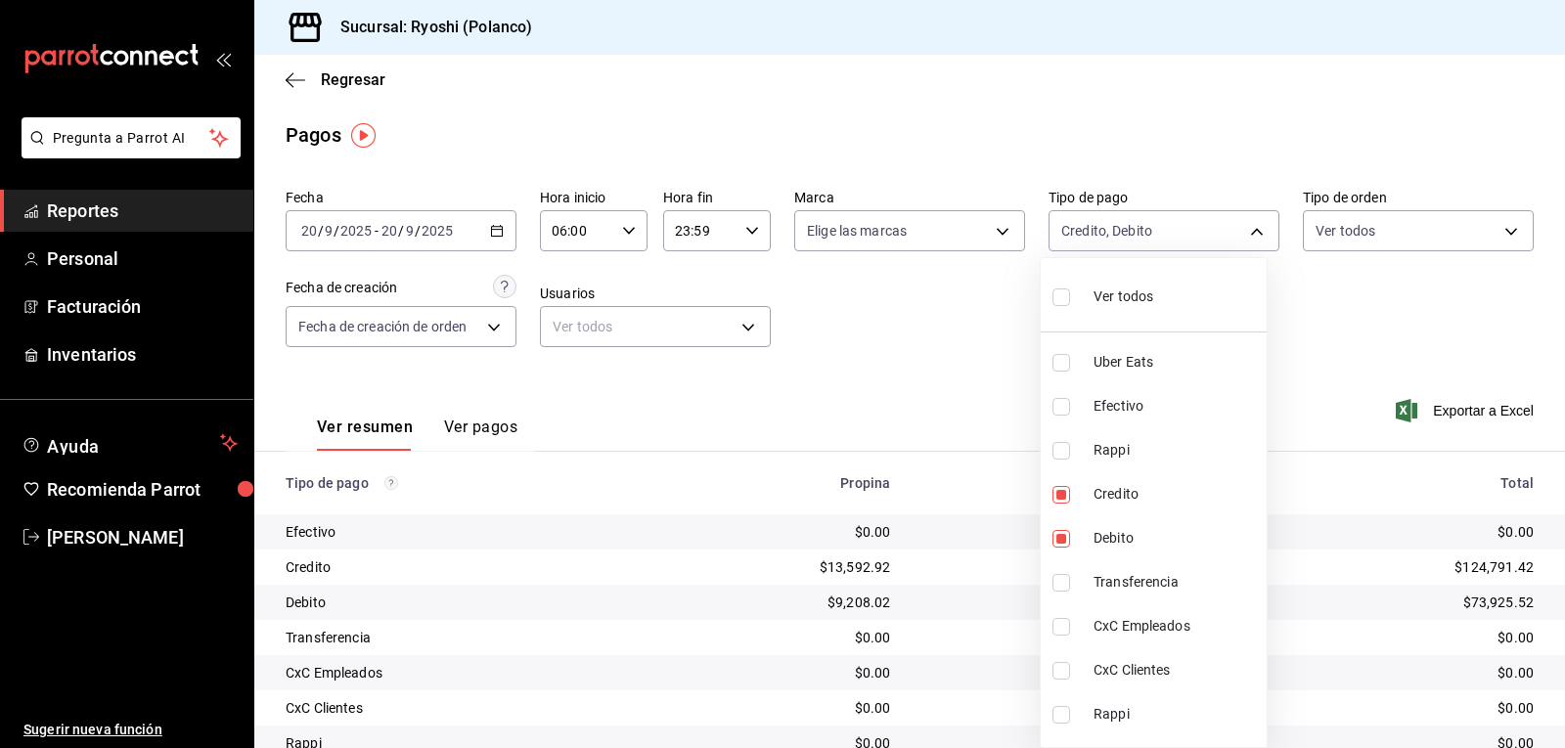
checkbox input "true"
click at [1061, 294] on input "checkbox" at bounding box center [1061, 297] width 18 height 18
checkbox input "false"
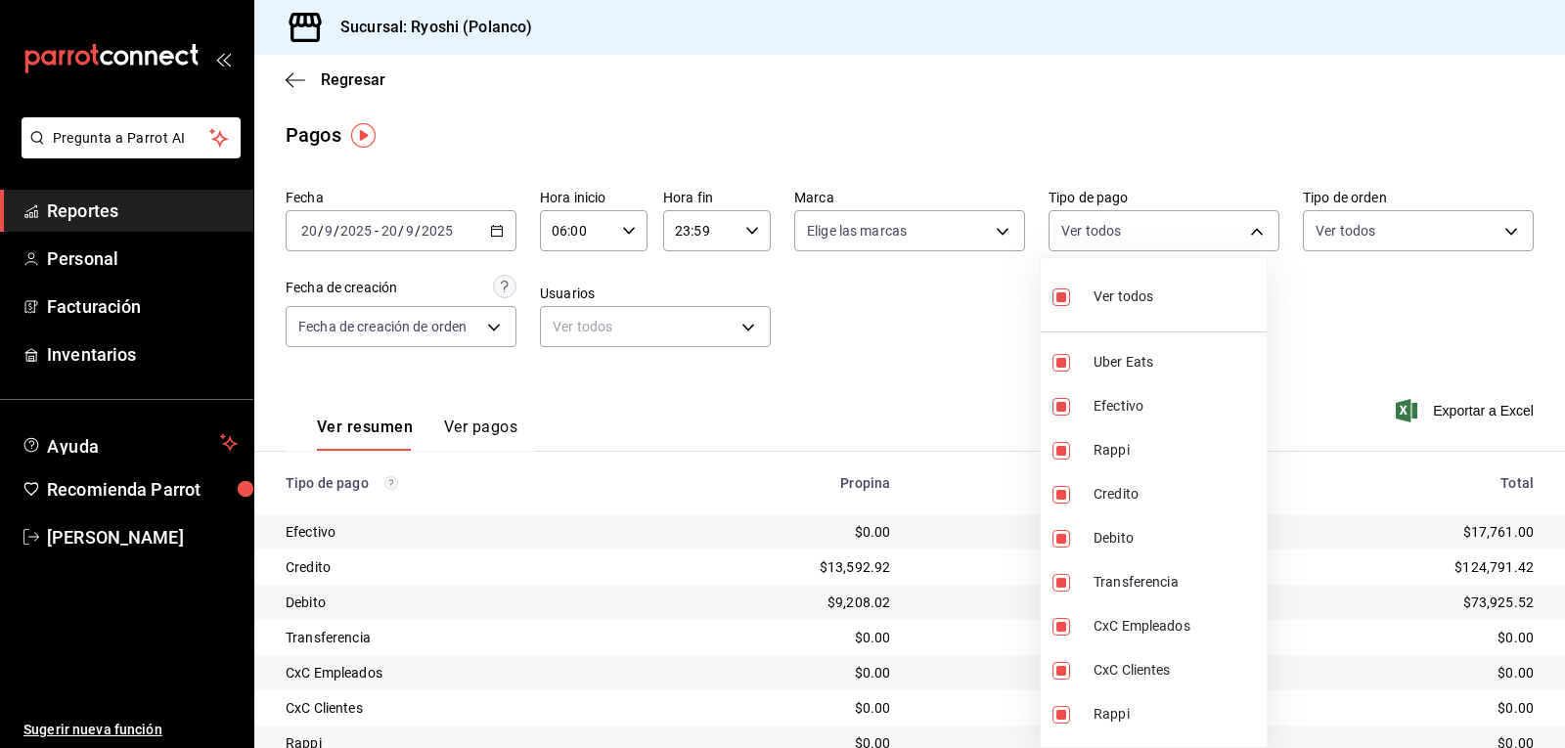
checkbox input "false"
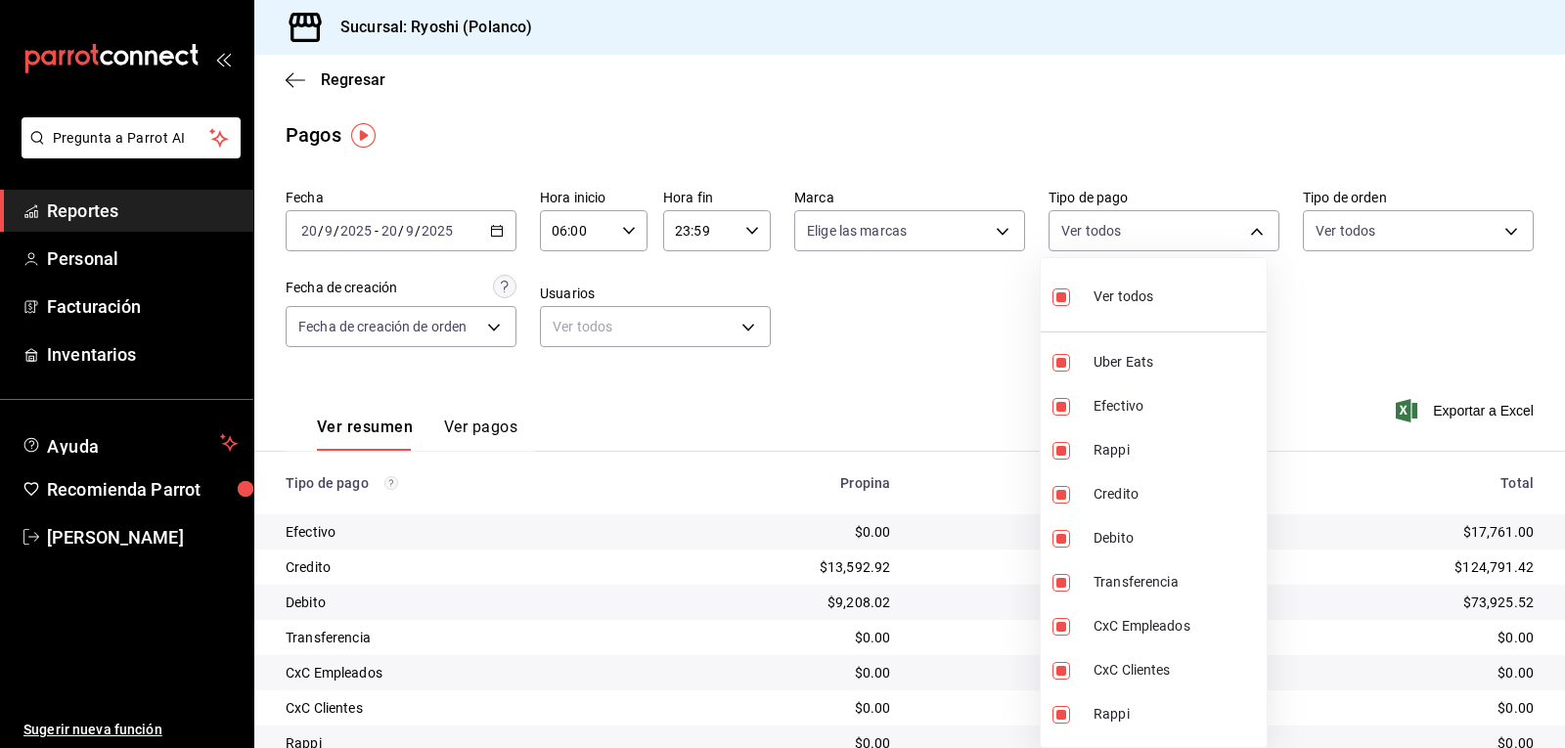
checkbox input "false"
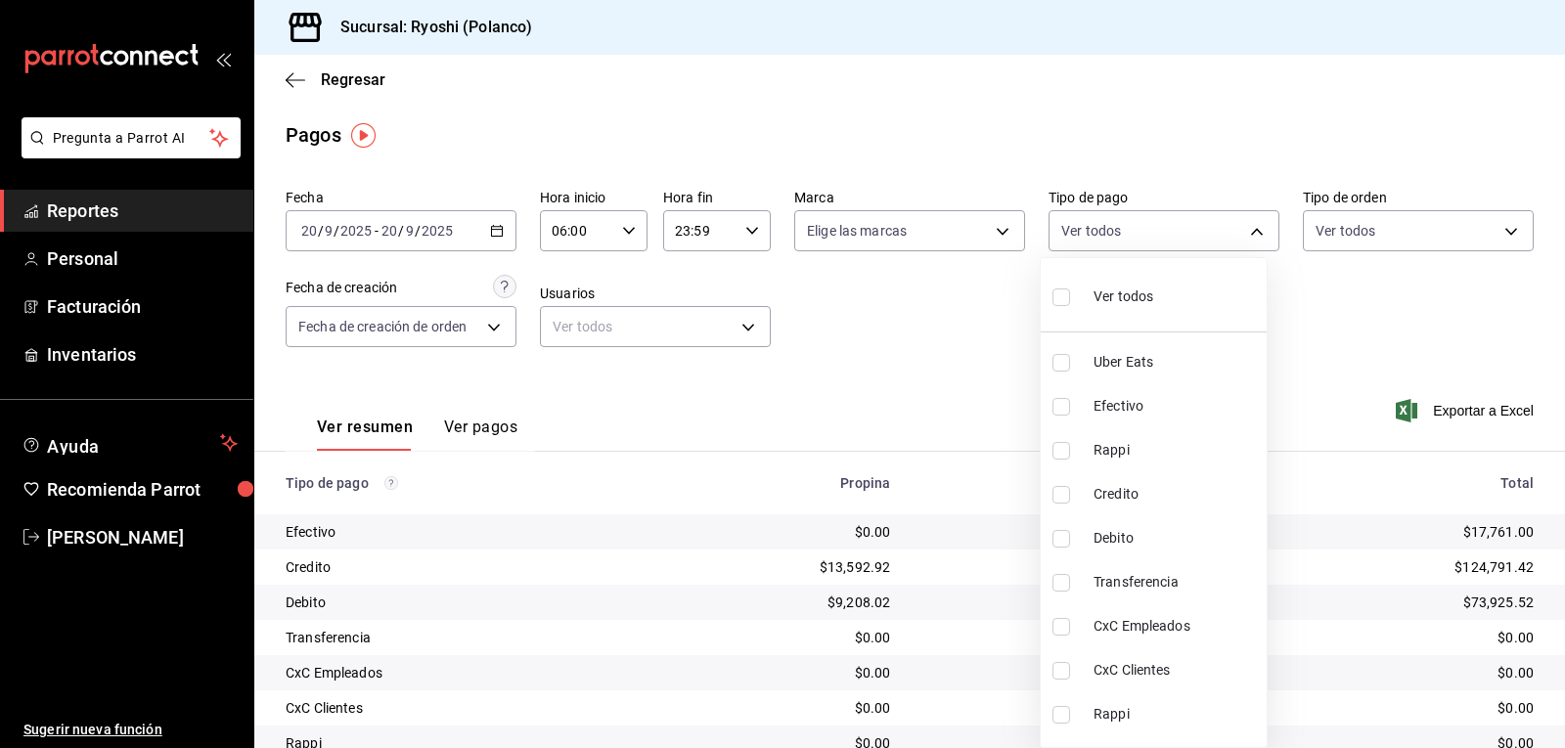
click at [1056, 493] on input "checkbox" at bounding box center [1061, 495] width 18 height 18
checkbox input "true"
type input "9b0685d2-7f5d-4ede-a6b4-58a2ffcbf3cd"
click at [1054, 531] on input "checkbox" at bounding box center [1061, 539] width 18 height 18
checkbox input "true"
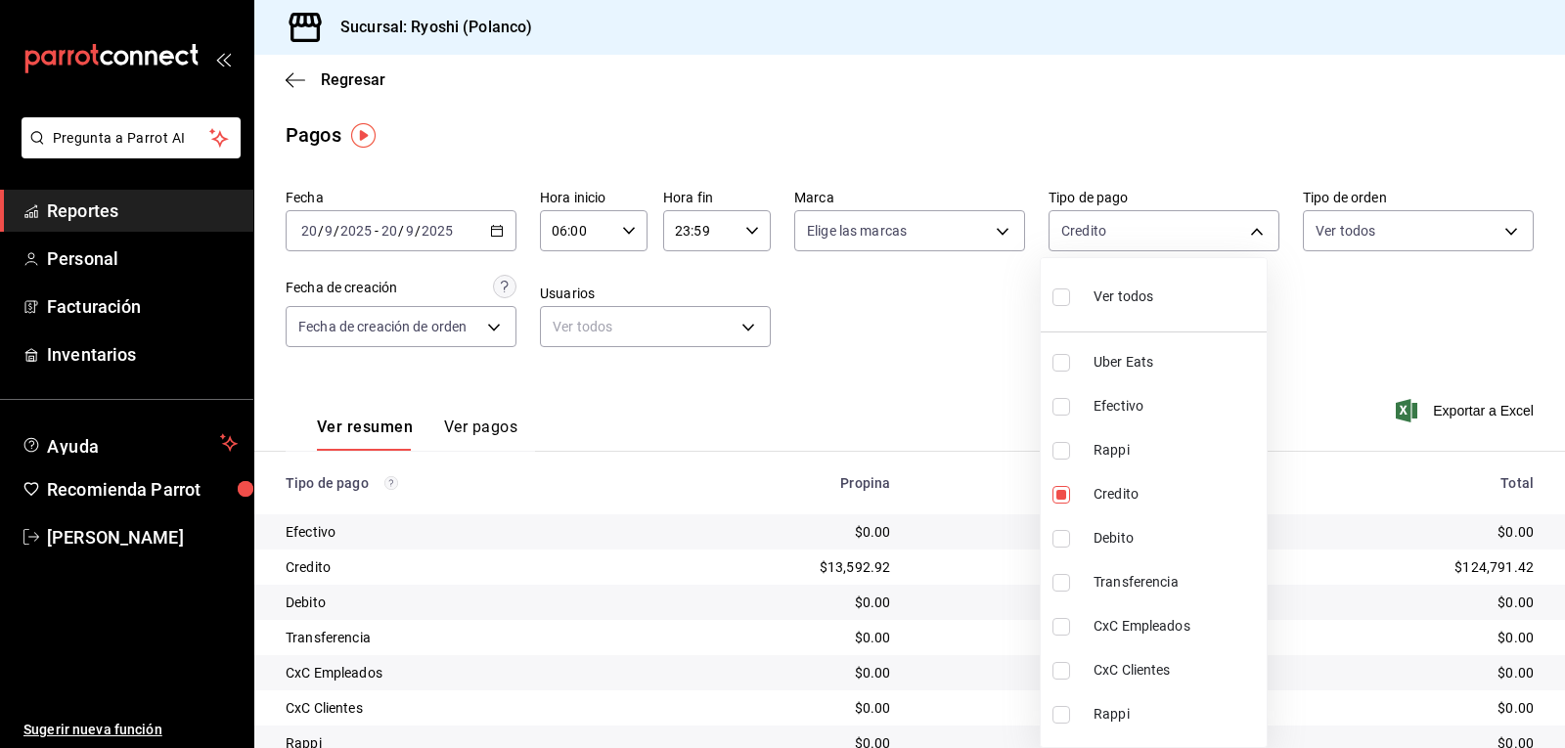
type input "9b0685d2-7f5d-4ede-a6b4-58a2ffcbf3cd,4fc1f123-1106-4d46-a6dc-4994d0550367"
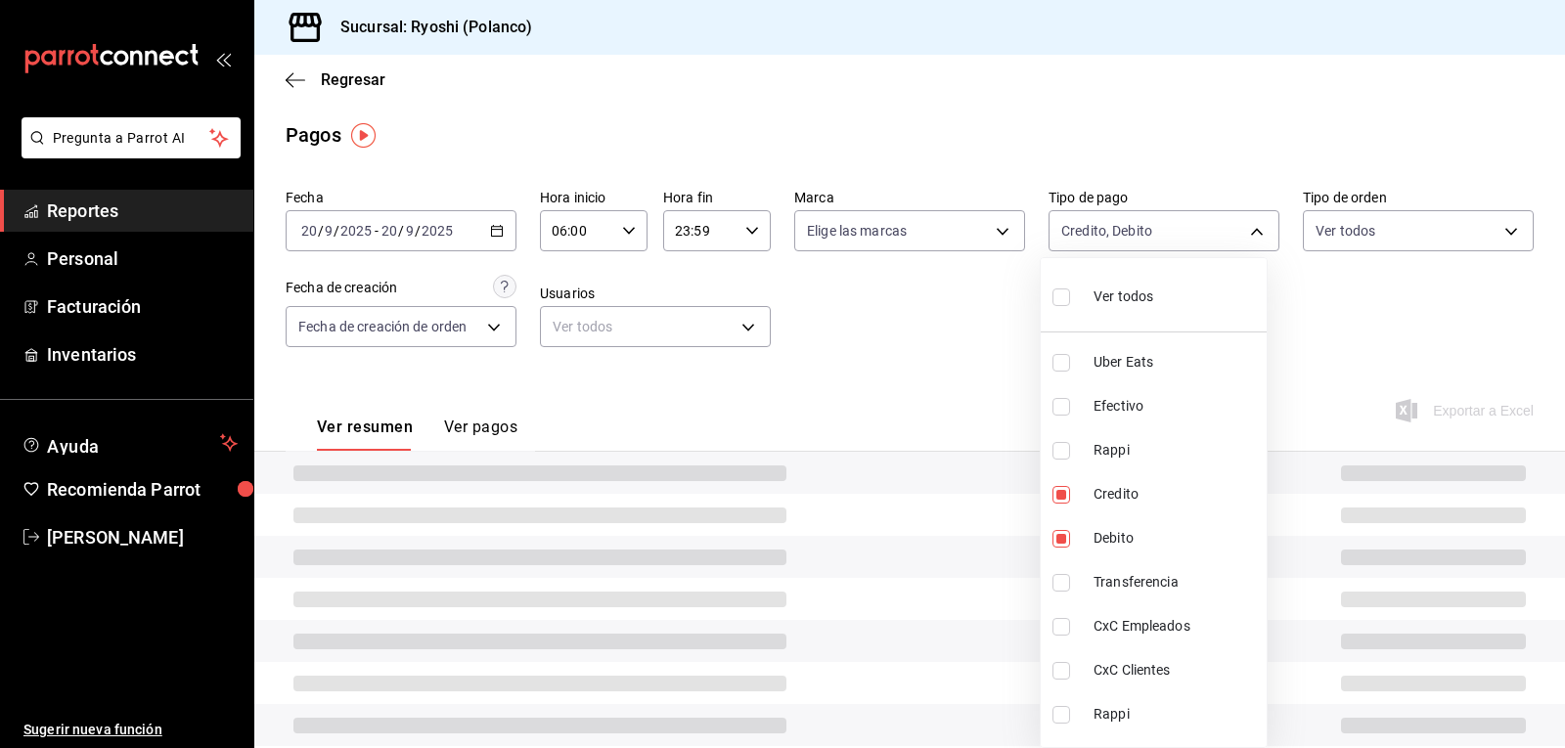
click at [1005, 521] on div at bounding box center [782, 374] width 1565 height 748
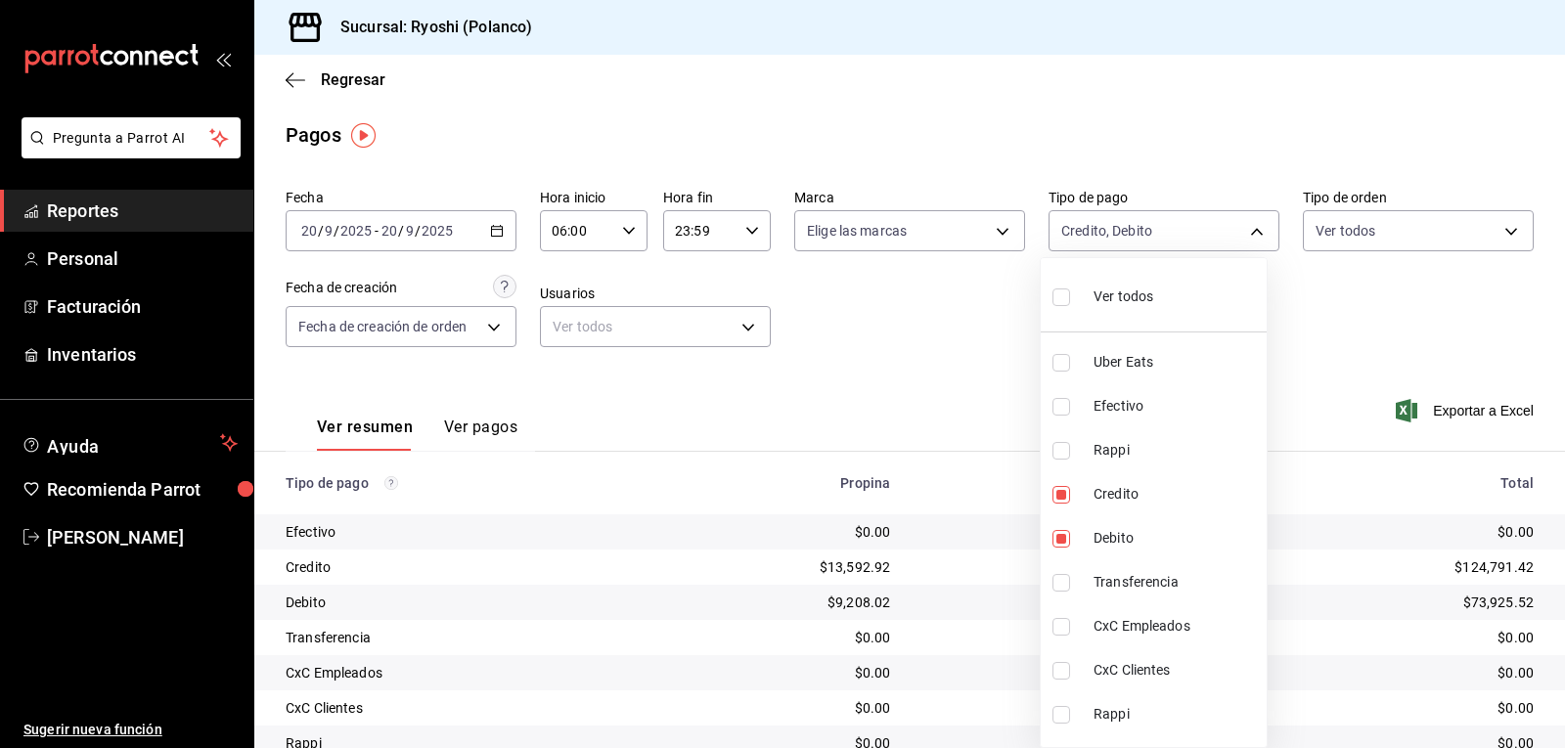
click at [1240, 230] on body "Pregunta a Parrot AI Reportes Personal Facturación Inventarios Ayuda Recomienda…" at bounding box center [782, 374] width 1565 height 748
click at [1070, 304] on label at bounding box center [1064, 297] width 25 height 28
click at [1070, 304] on input "checkbox" at bounding box center [1061, 297] width 18 height 18
checkbox input "false"
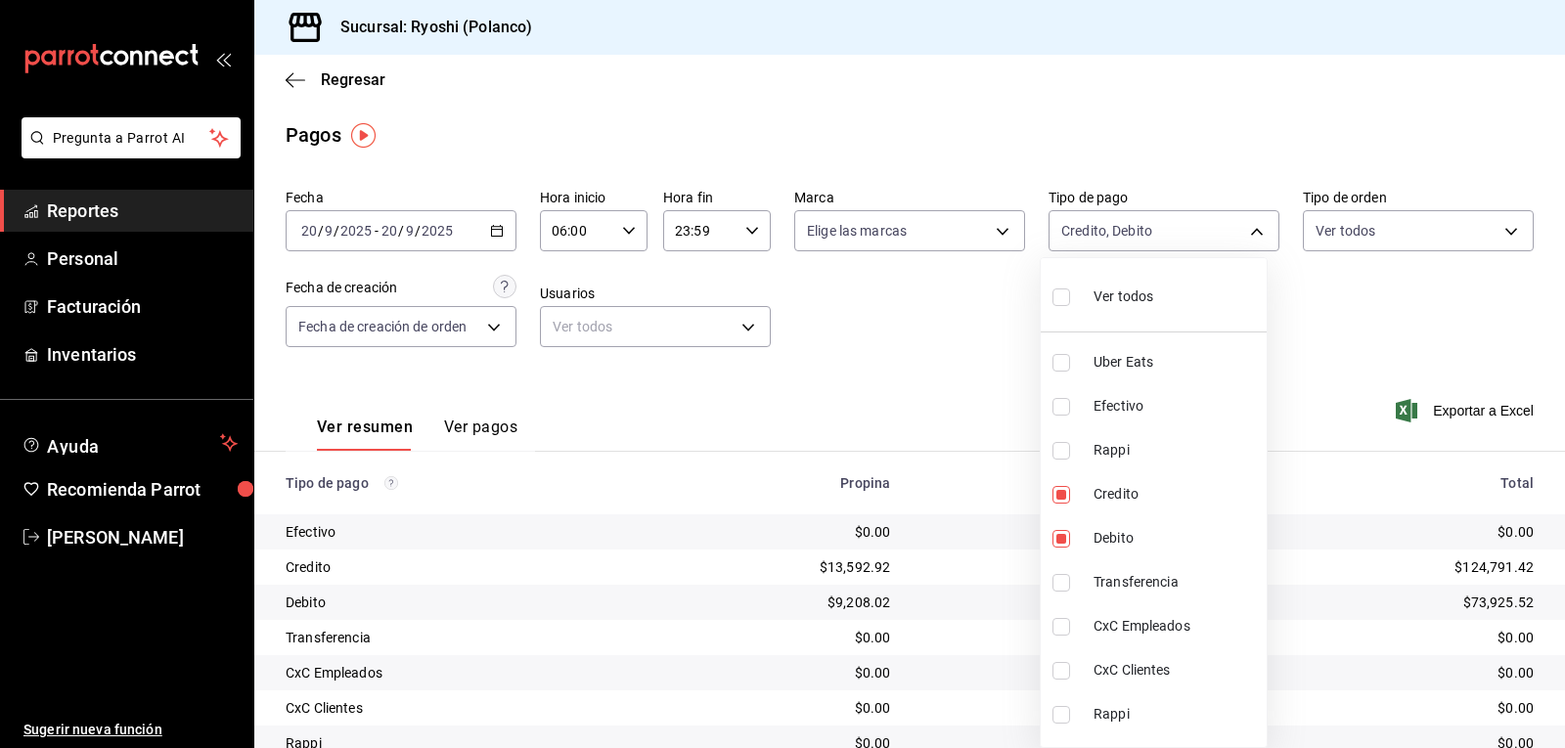
checkbox input "false"
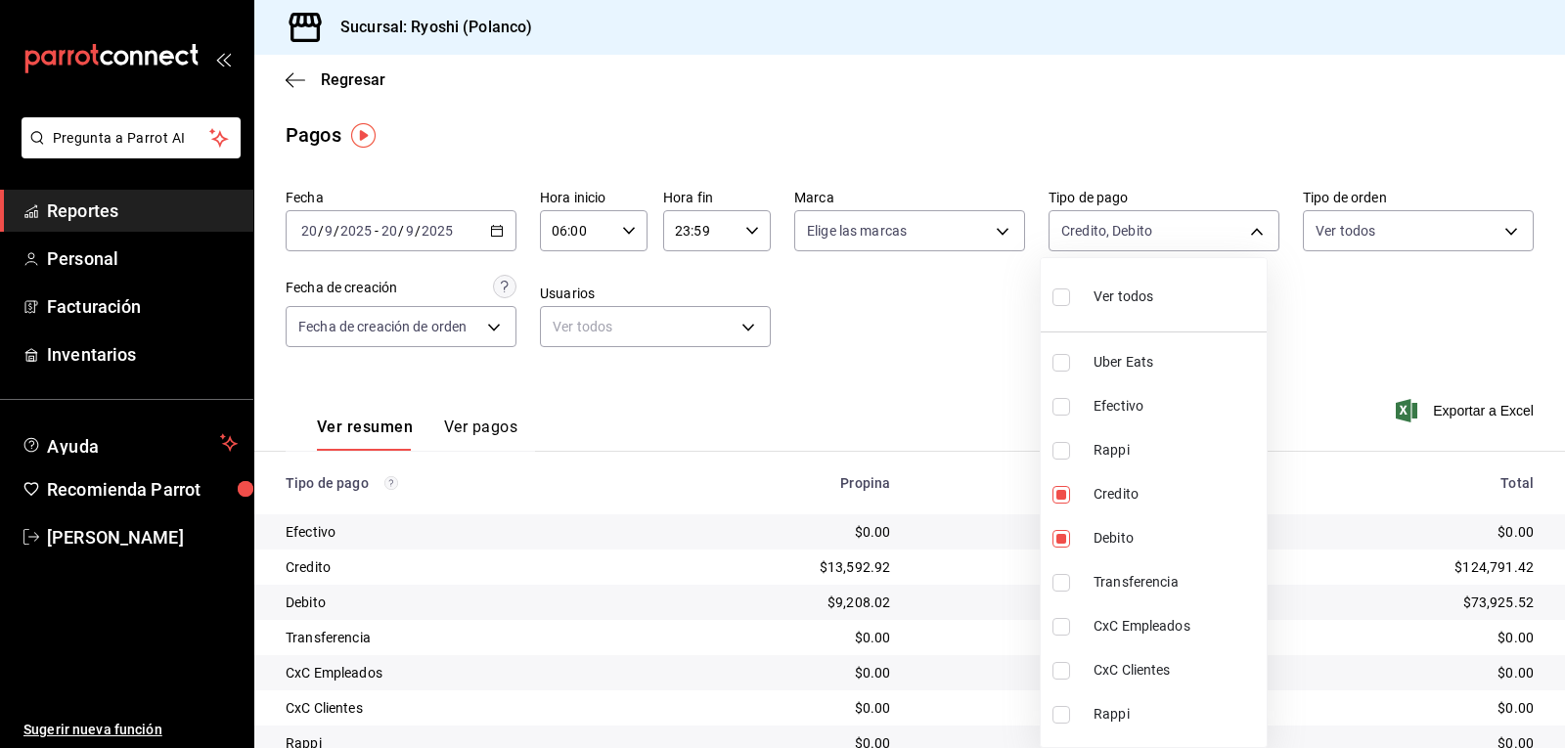
checkbox input "false"
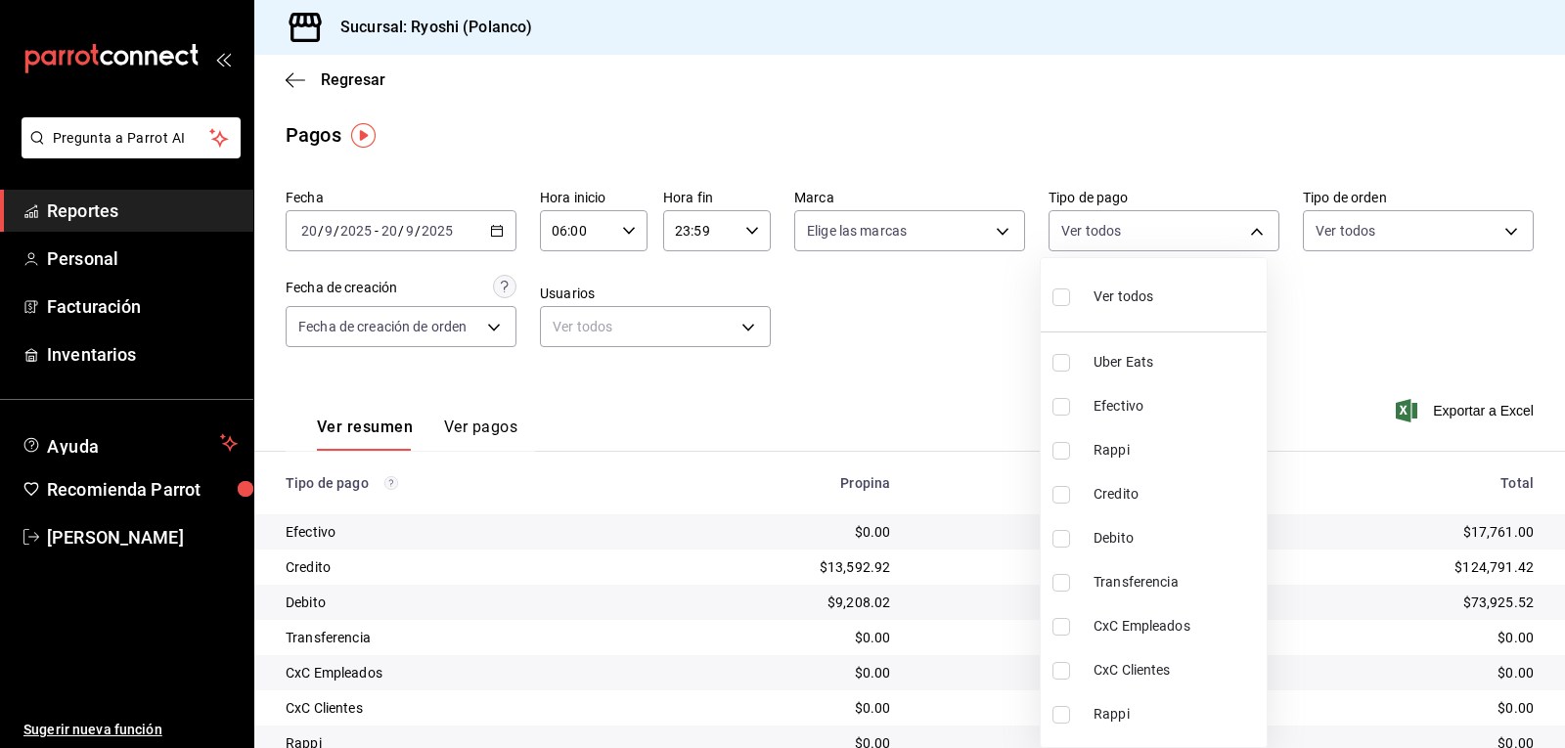
click at [1065, 305] on input "checkbox" at bounding box center [1061, 297] width 18 height 18
checkbox input "true"
type input "05751dd8-6818-4a8c-b9fb-c7f7071b72fb,789b4605-08e0-4dfe-9865-94468e2c17aa,03400…"
checkbox input "true"
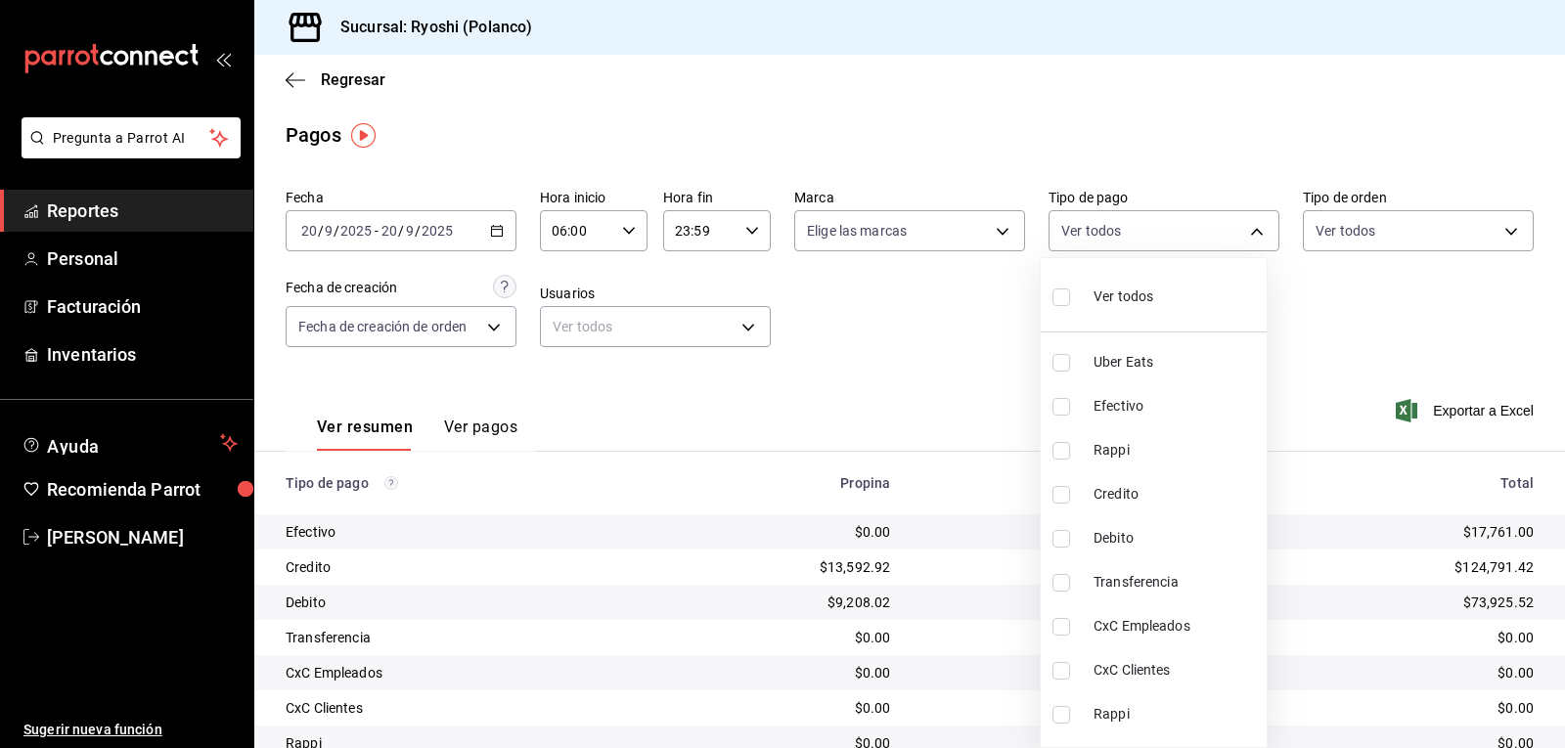
checkbox input "true"
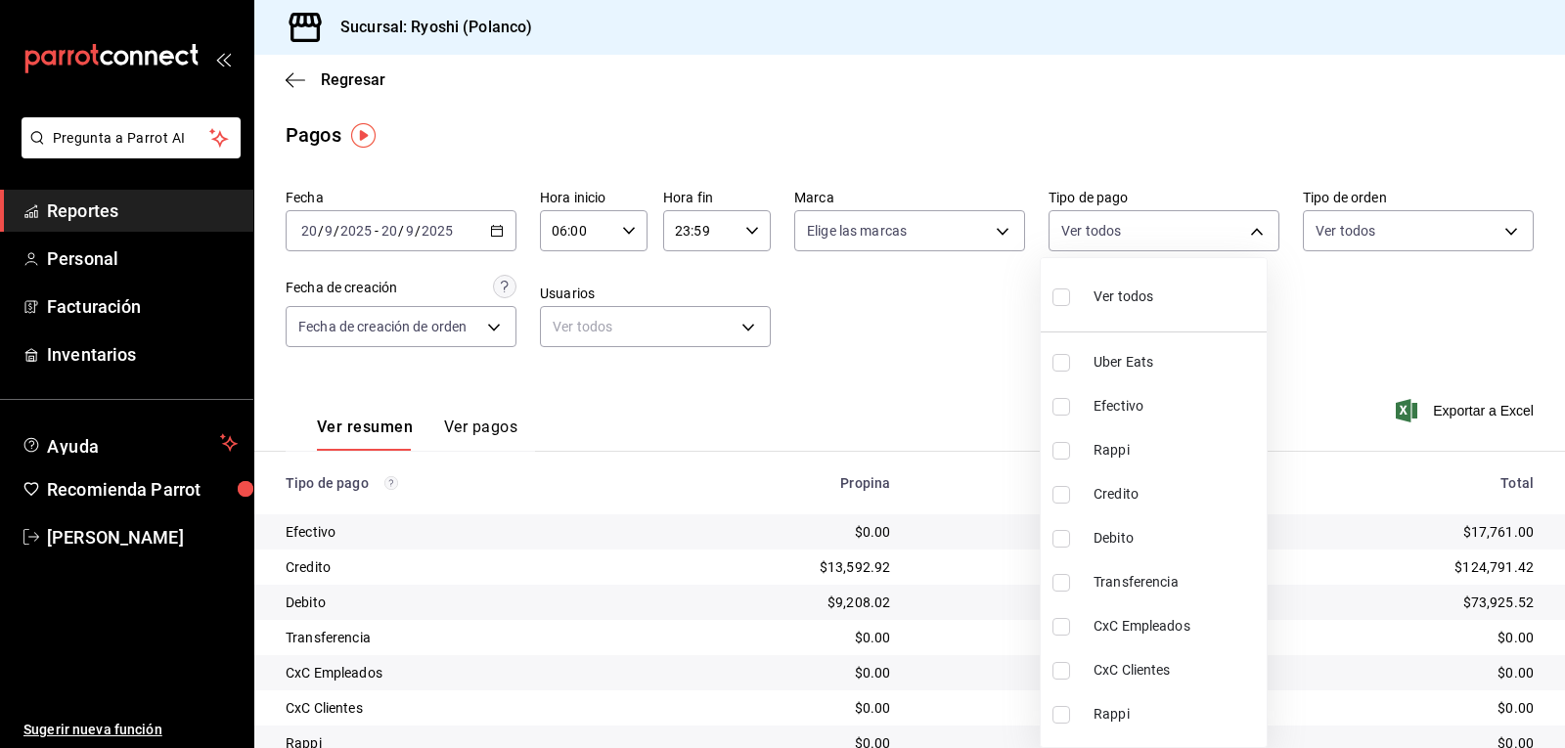
checkbox input "true"
click at [978, 341] on div at bounding box center [782, 374] width 1565 height 748
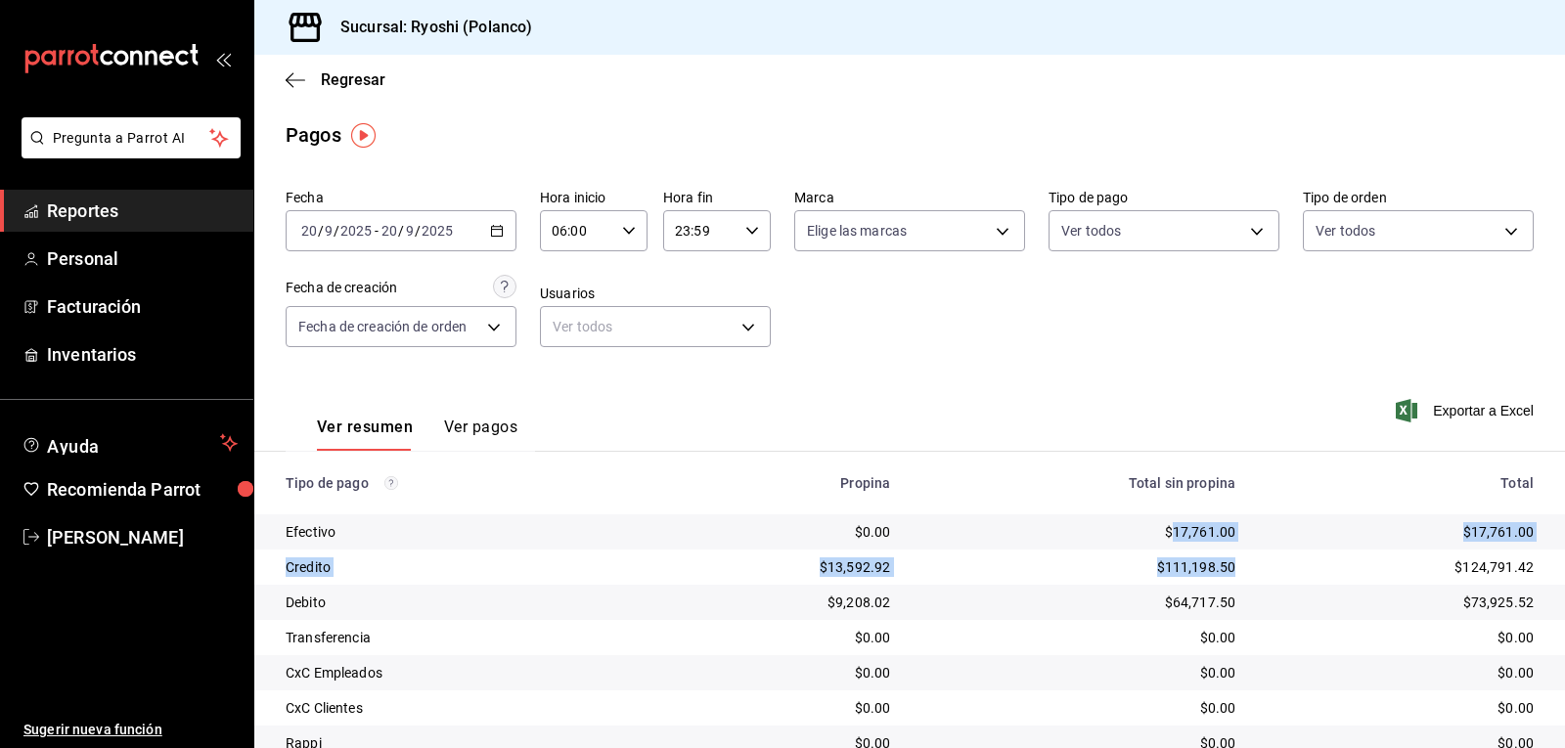
drag, startPoint x: 1164, startPoint y: 523, endPoint x: 1183, endPoint y: 517, distance: 20.4
click at [1234, 550] on td "$17,761.00" at bounding box center [1078, 531] width 345 height 35
copy div "17,761.00"
